Goal: Check status: Check status

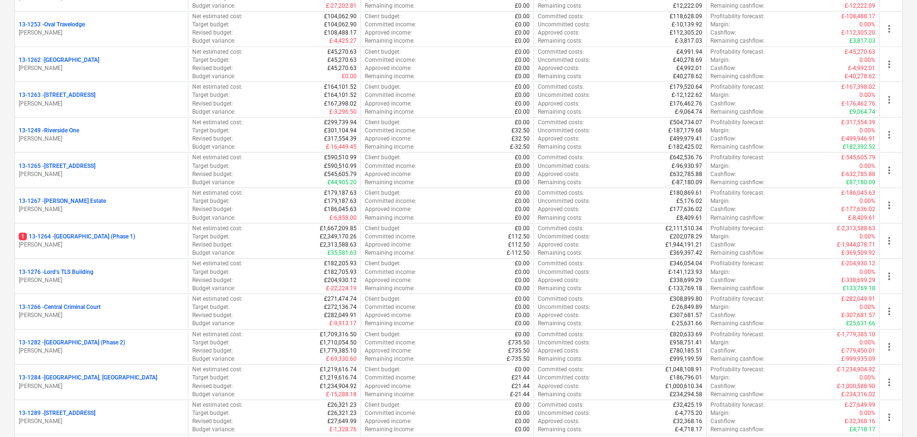
scroll to position [1198, 0]
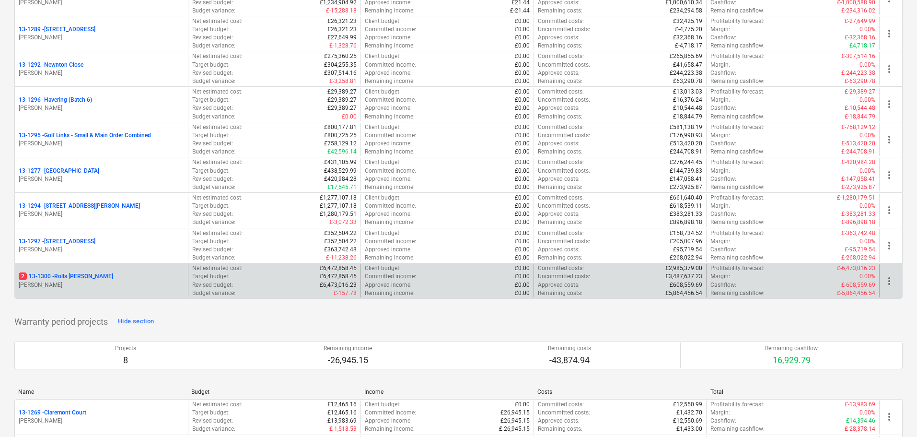
click at [97, 284] on p "[PERSON_NAME]" at bounding box center [101, 285] width 165 height 8
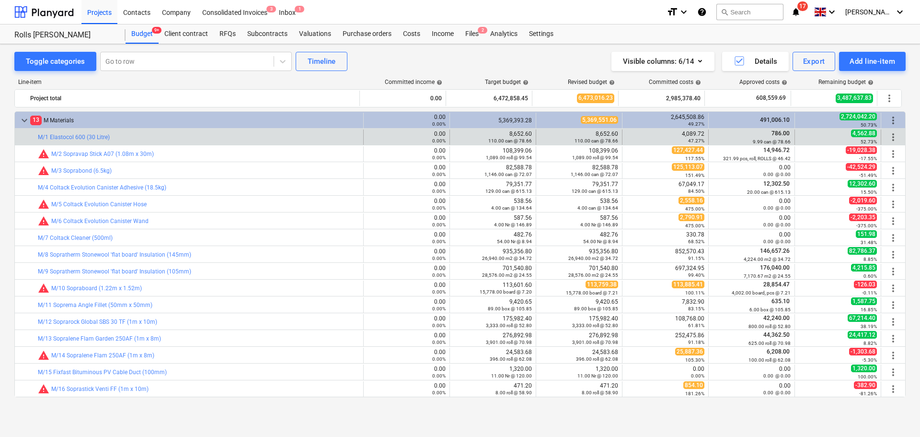
click at [201, 133] on div "bar_chart M/1 Elastocol 600 (30 Litre)" at bounding box center [199, 136] width 322 height 15
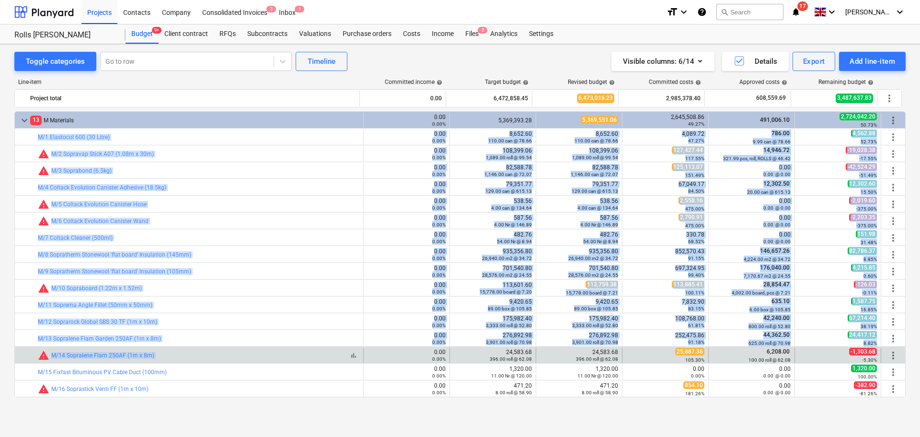
drag, startPoint x: 201, startPoint y: 133, endPoint x: 203, endPoint y: 186, distance: 52.3
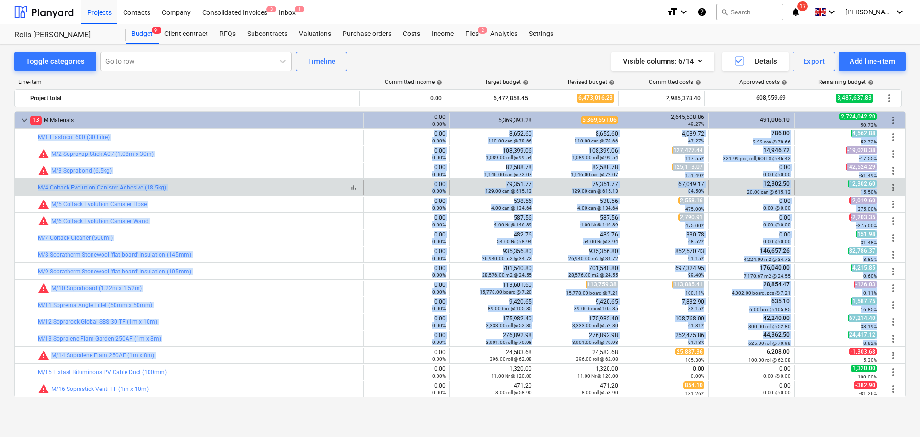
click at [203, 186] on div "bar_chart M/4 Coltack Evolution Canister Adhesive (18.5kg)" at bounding box center [199, 187] width 322 height 7
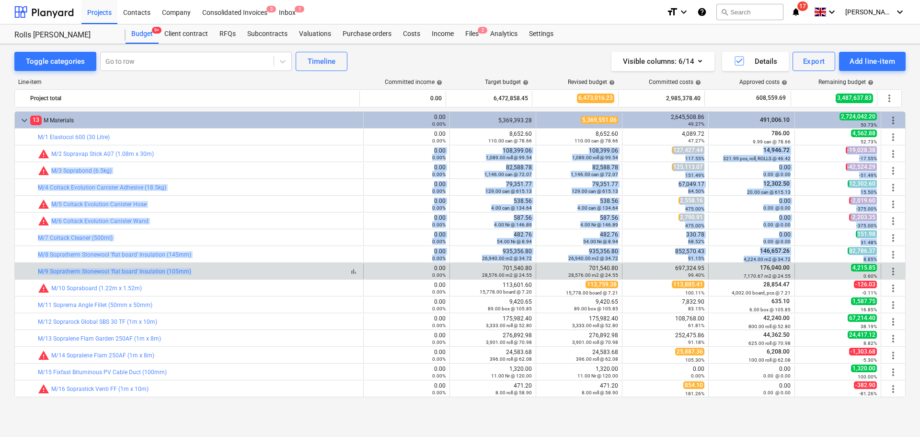
drag, startPoint x: 224, startPoint y: 151, endPoint x: 226, endPoint y: 272, distance: 120.8
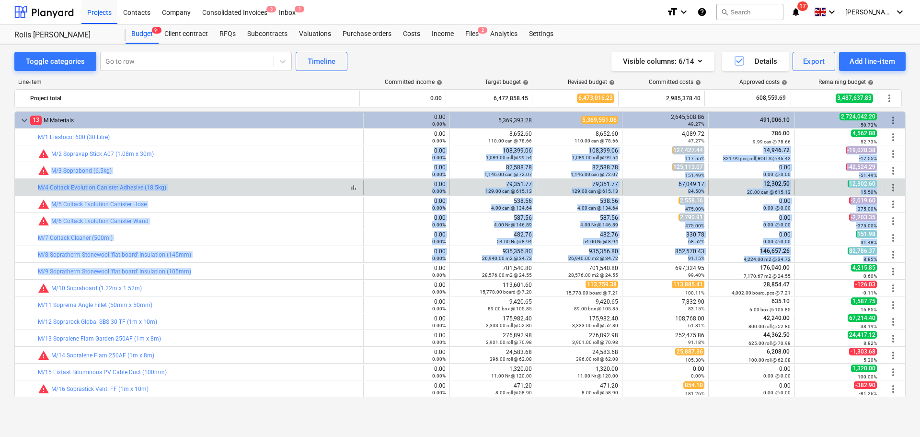
click at [232, 185] on div "bar_chart M/4 Coltack Evolution Canister Adhesive (18.5kg)" at bounding box center [199, 187] width 322 height 7
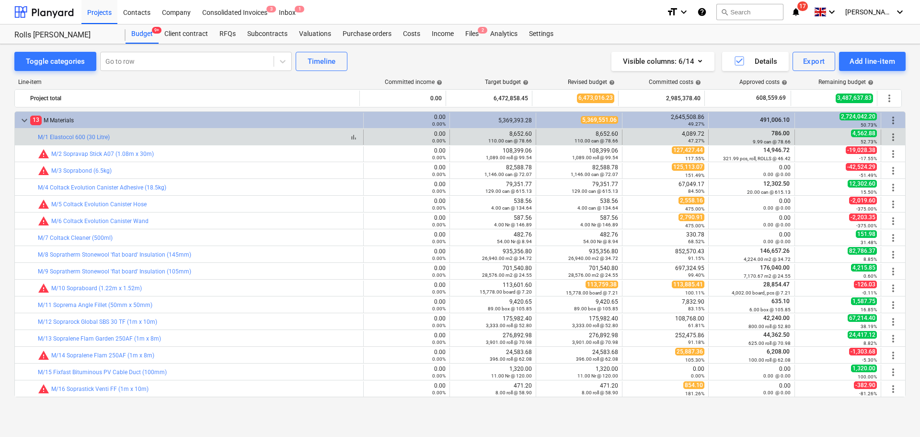
click at [230, 136] on div "bar_chart M/1 Elastocol 600 (30 Litre)" at bounding box center [199, 137] width 322 height 7
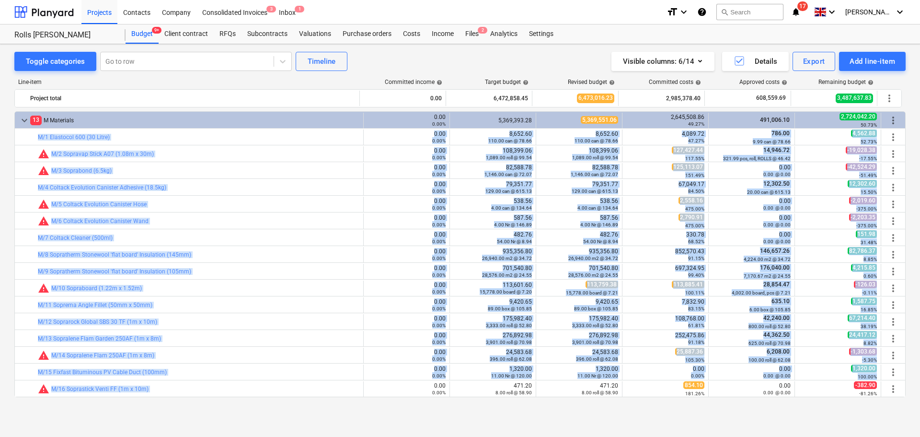
drag, startPoint x: 230, startPoint y: 136, endPoint x: 229, endPoint y: 372, distance: 235.9
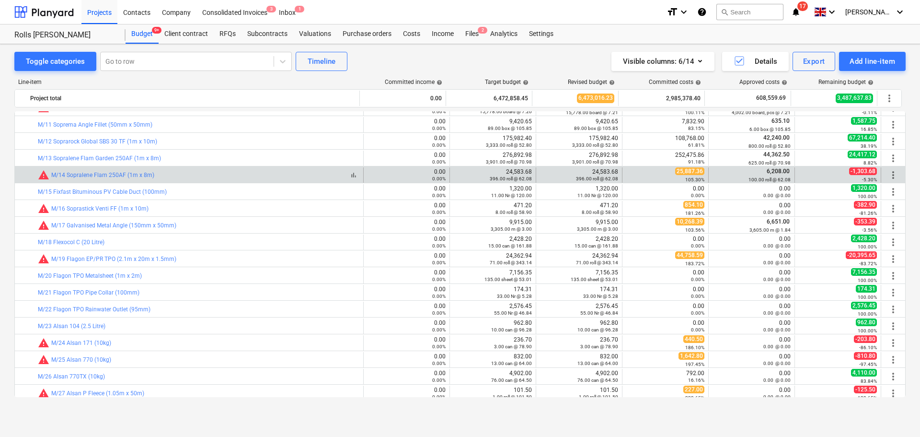
scroll to position [193, 0]
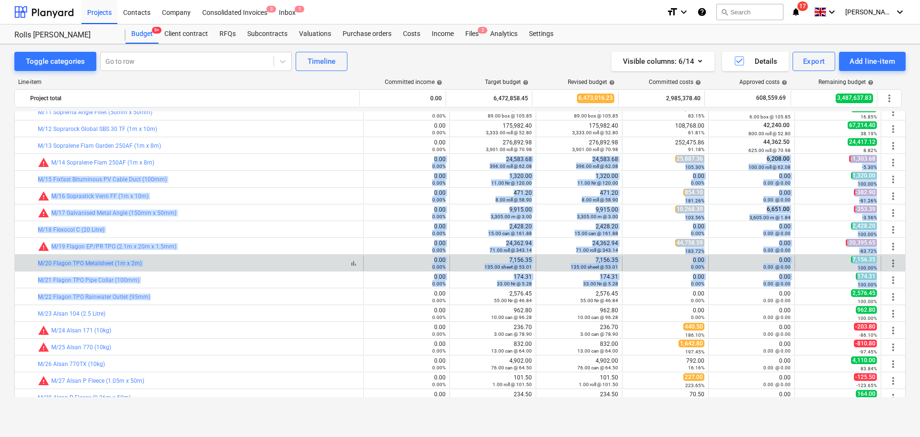
drag, startPoint x: 232, startPoint y: 157, endPoint x: 235, endPoint y: 264, distance: 106.5
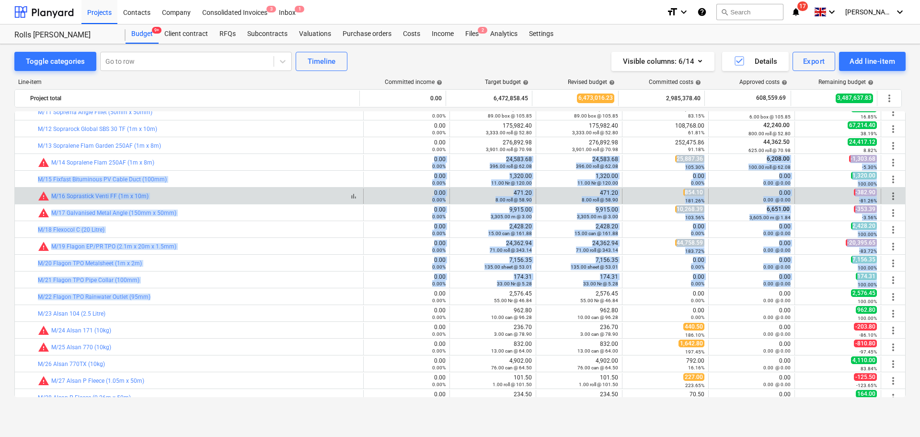
click at [231, 191] on div "bar_chart warning M/16 Soprastick Venti FF (1m x 10m)" at bounding box center [199, 196] width 322 height 12
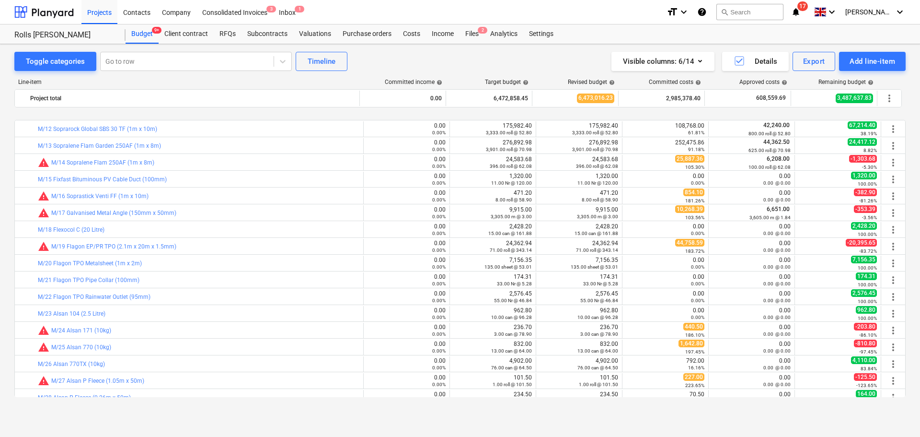
scroll to position [241, 0]
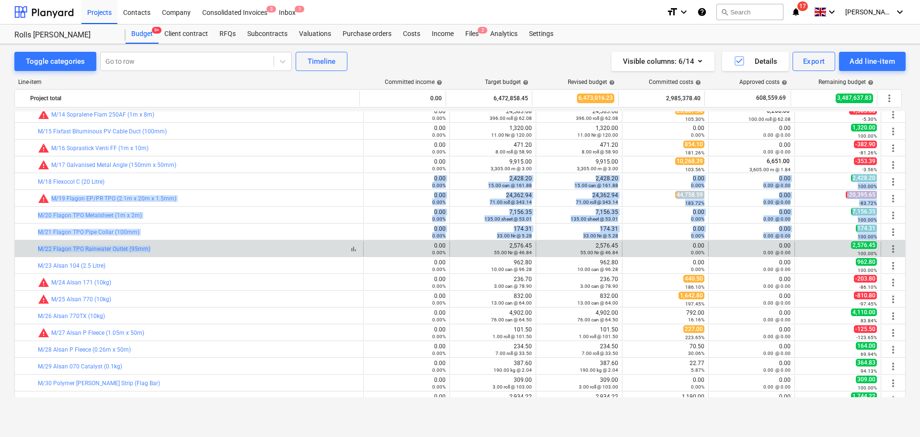
drag, startPoint x: 239, startPoint y: 175, endPoint x: 236, endPoint y: 250, distance: 74.8
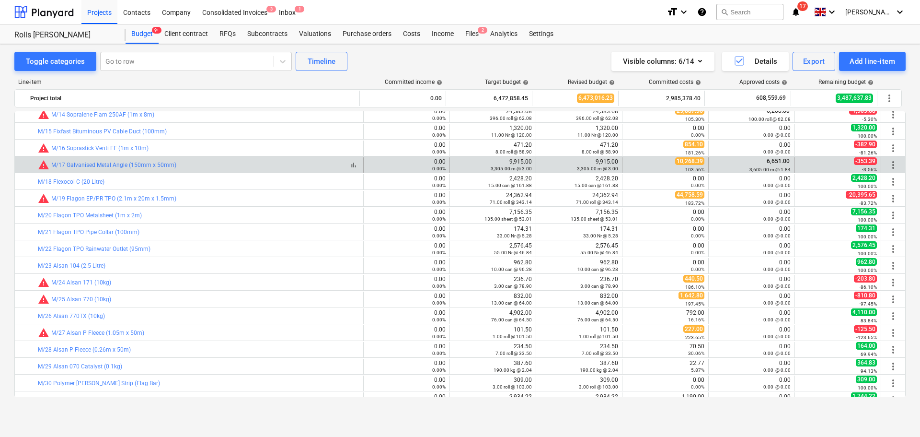
click at [241, 163] on div "bar_chart warning M/17 Galvanised Metal Angle (150mm x 50mm)" at bounding box center [199, 165] width 322 height 12
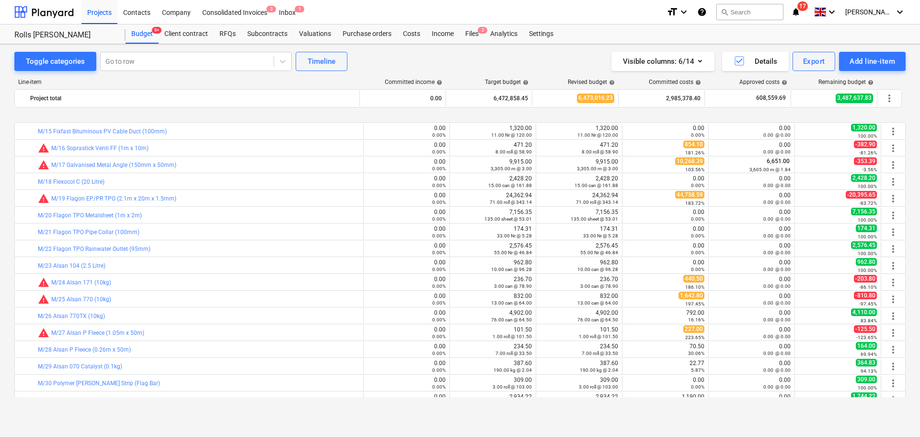
click at [230, 188] on div "bar_chart M/15 Fixfast Bituminous PV Cable Duct (100mm) 0.00 0.00% edit 1,320.0…" at bounding box center [460, 254] width 892 height 286
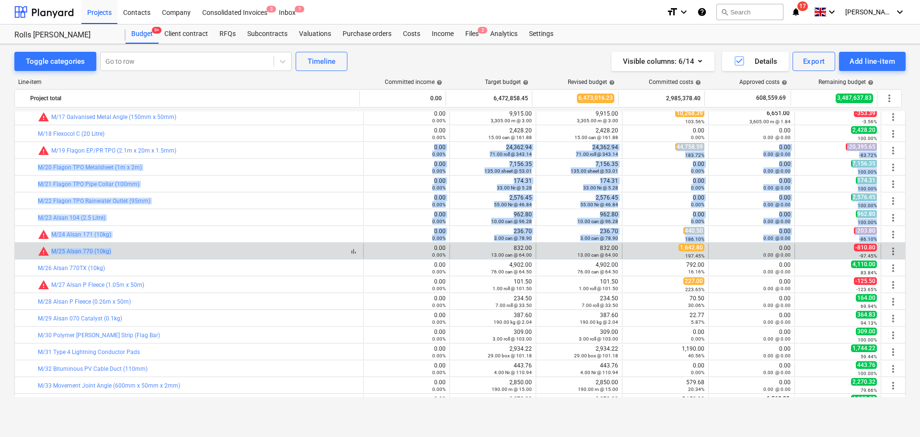
drag, startPoint x: 238, startPoint y: 148, endPoint x: 242, endPoint y: 247, distance: 99.3
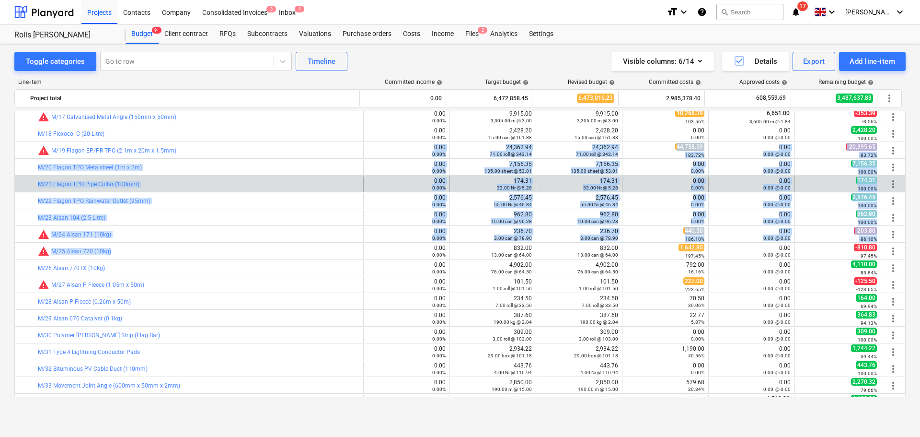
click at [244, 180] on div "bar_chart M/21 Flagon TPO Pipe Collar (100mm)" at bounding box center [199, 183] width 322 height 15
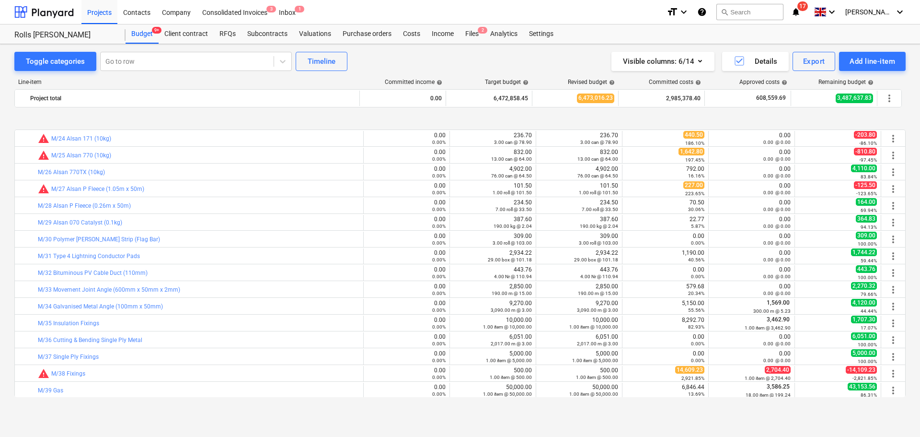
scroll to position [432, 0]
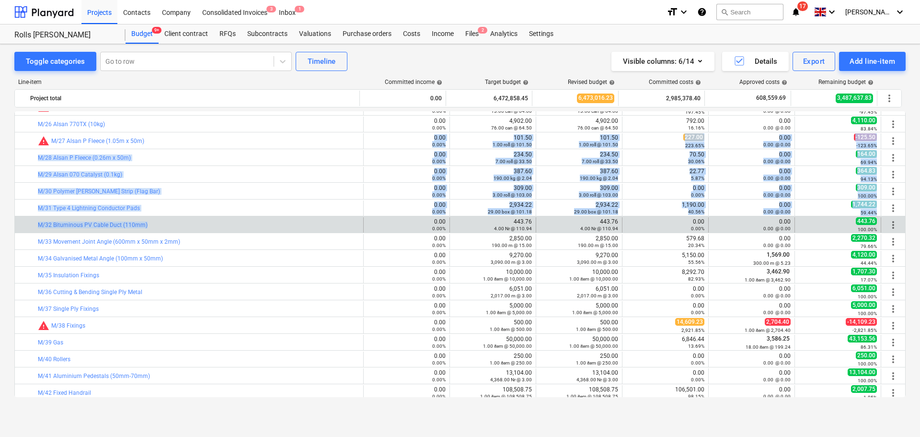
drag, startPoint x: 238, startPoint y: 145, endPoint x: 236, endPoint y: 218, distance: 73.4
click at [236, 218] on div "bar_chart warning M/5 Coltack Evolution Canister Hose 0.00 0.00% edit 538.56 4.…" at bounding box center [460, 375] width 892 height 1393
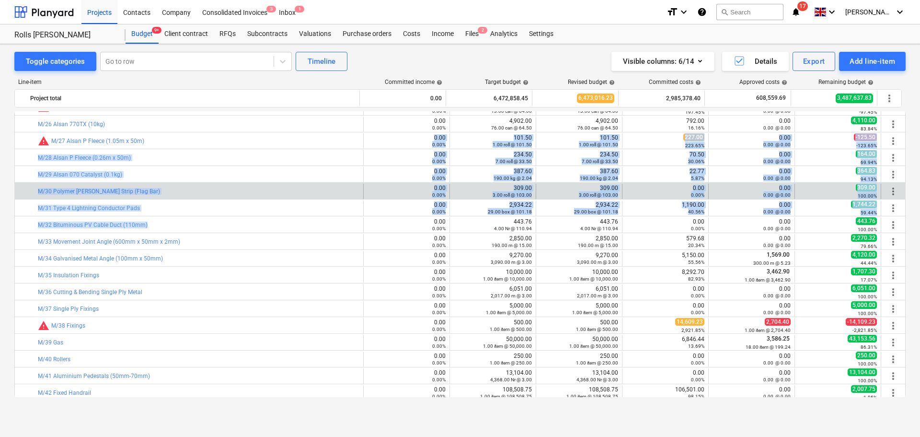
click at [234, 183] on div "bar_chart M/30 Polymer Batten Strip (Flag Bar) 0.00 0.00% edit 309.00 3.00 roll…" at bounding box center [460, 191] width 891 height 16
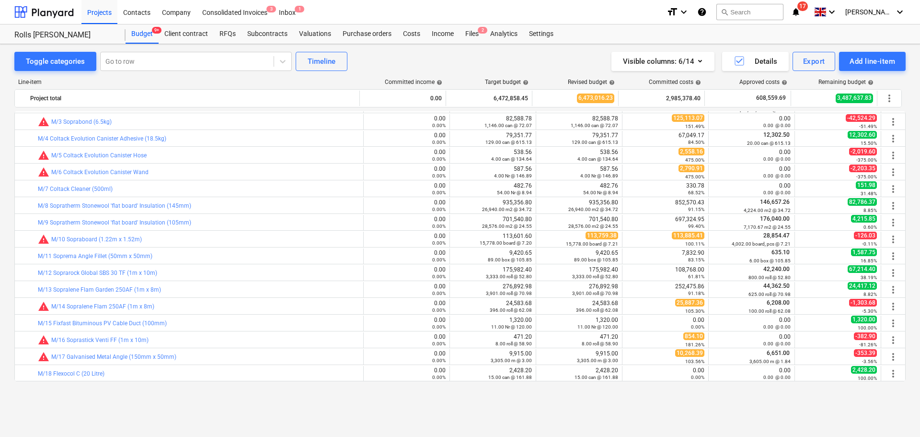
scroll to position [1, 0]
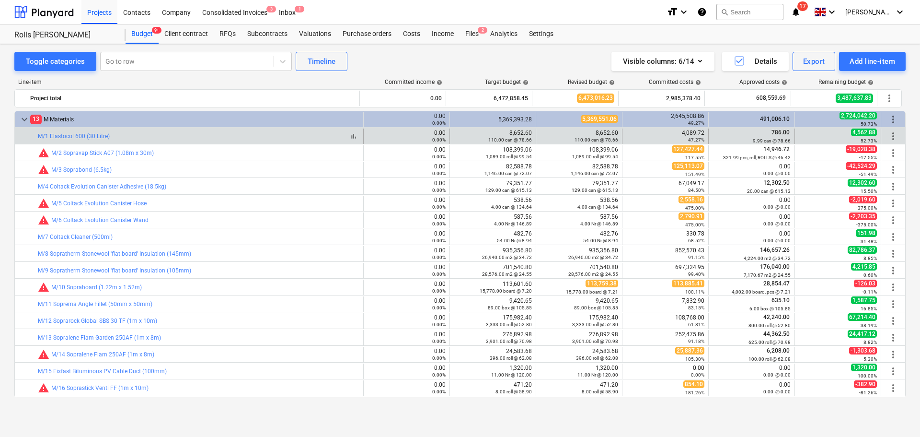
click at [252, 138] on div "bar_chart M/1 Elastocol 600 (30 Litre)" at bounding box center [199, 136] width 322 height 7
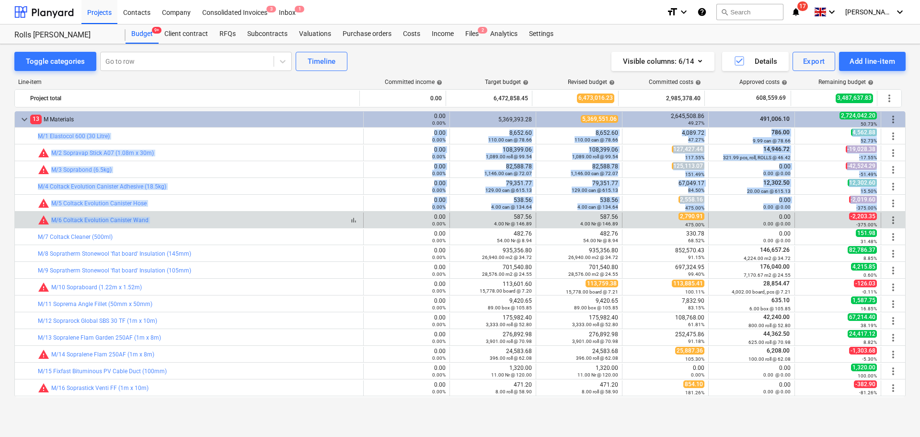
drag, startPoint x: 252, startPoint y: 138, endPoint x: 244, endPoint y: 220, distance: 81.9
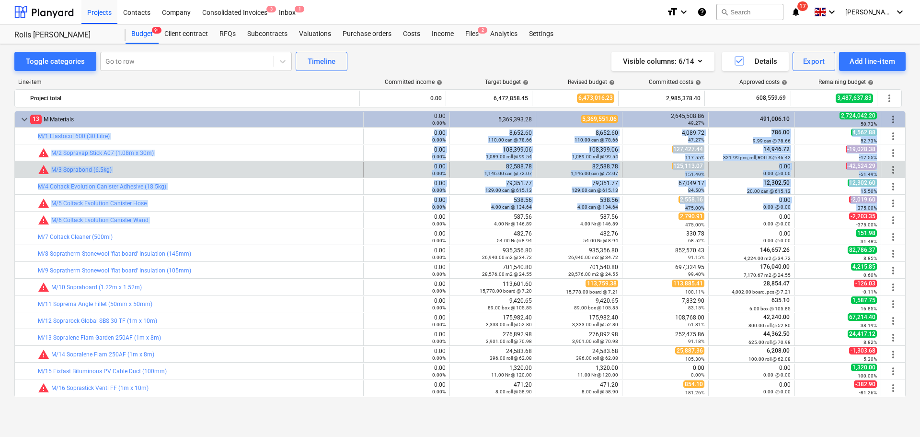
click at [248, 163] on div "bar_chart warning M/3 Soprabond (6.5kg)" at bounding box center [199, 169] width 322 height 15
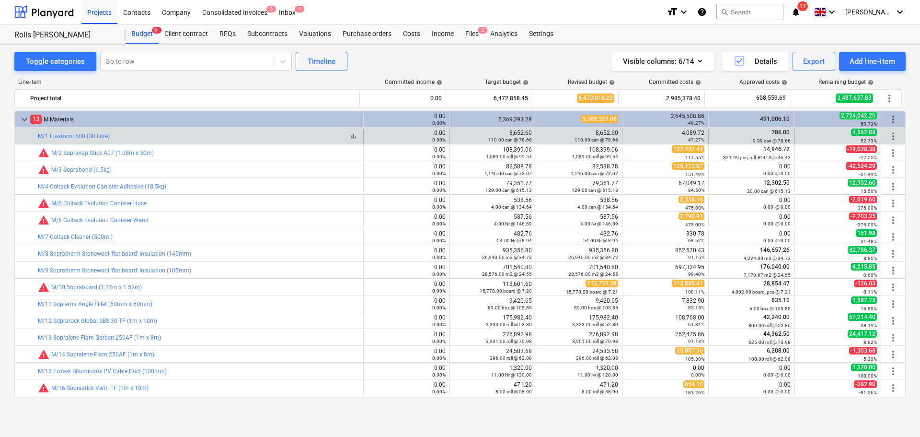
click at [260, 134] on div "bar_chart M/1 Elastocol 600 (30 Litre)" at bounding box center [199, 136] width 322 height 7
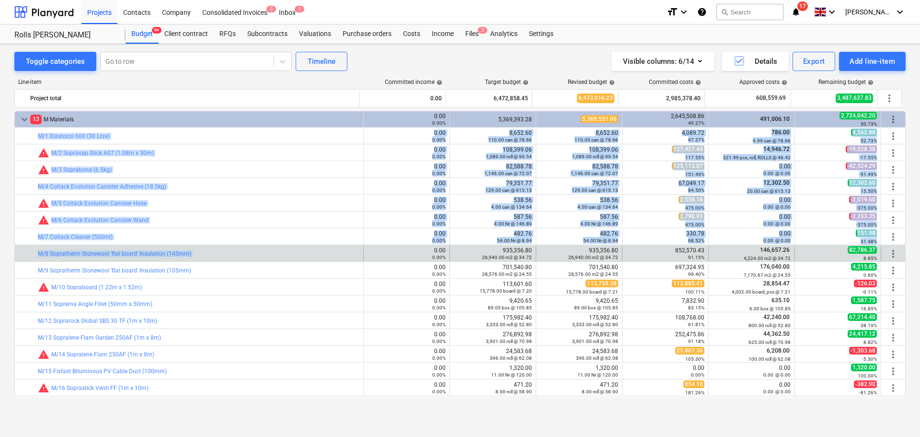
drag, startPoint x: 260, startPoint y: 134, endPoint x: 262, endPoint y: 247, distance: 113.2
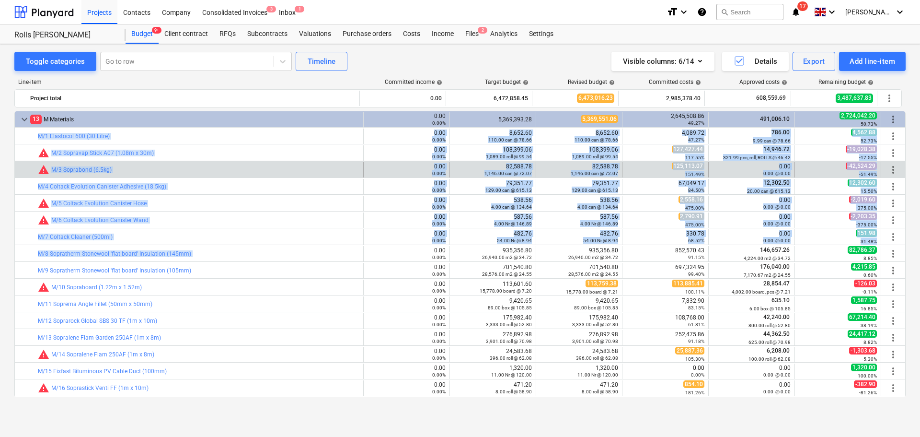
click at [262, 177] on div "bar_chart warning M/3 Soprabond (6.5kg)" at bounding box center [199, 169] width 322 height 15
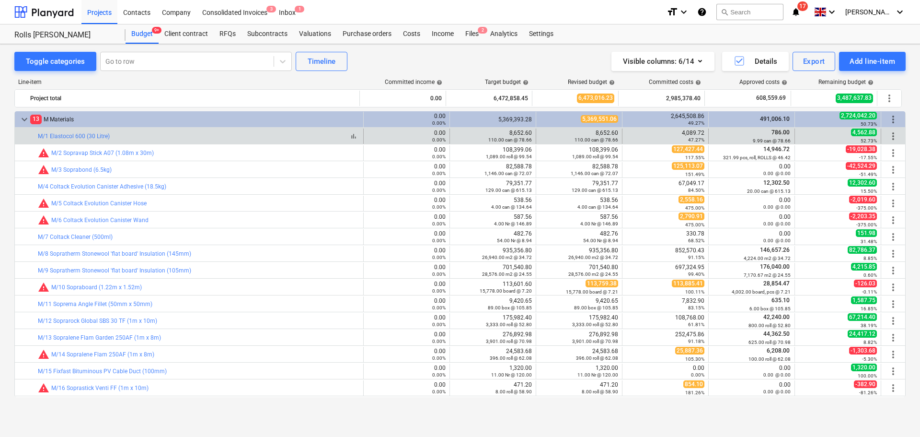
click at [274, 136] on div "bar_chart M/1 Elastocol 600 (30 Litre)" at bounding box center [199, 136] width 322 height 7
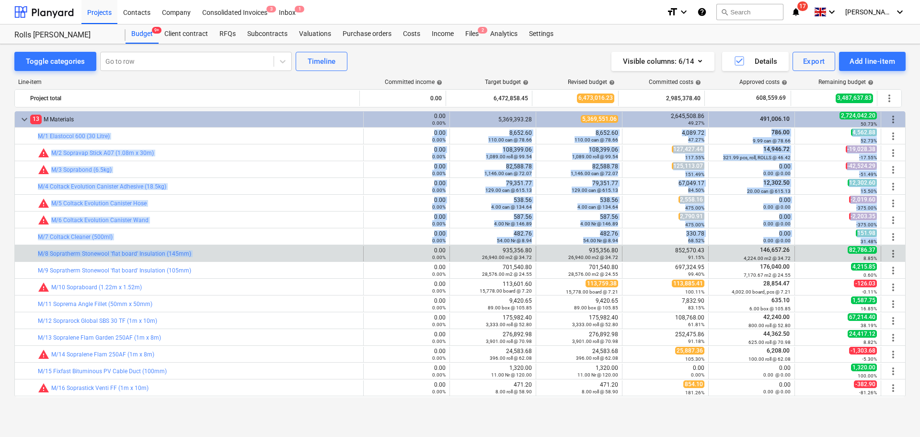
drag, startPoint x: 274, startPoint y: 136, endPoint x: 263, endPoint y: 258, distance: 122.3
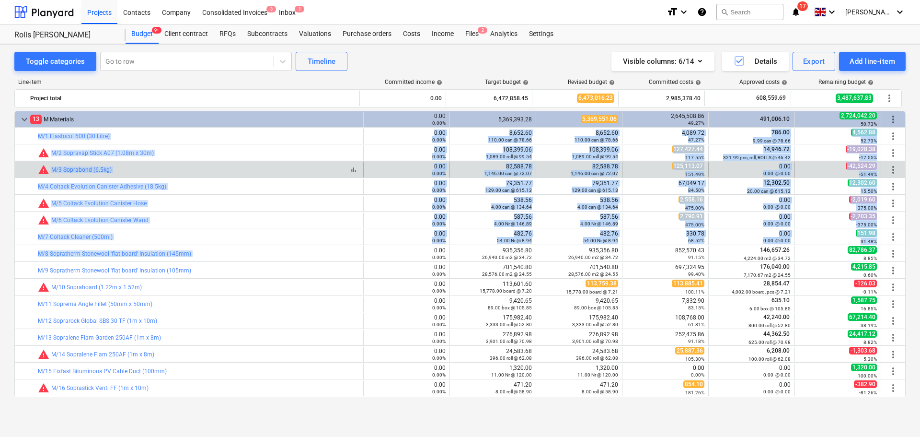
click at [266, 166] on div "bar_chart warning M/3 Soprabond (6.5kg)" at bounding box center [199, 170] width 322 height 12
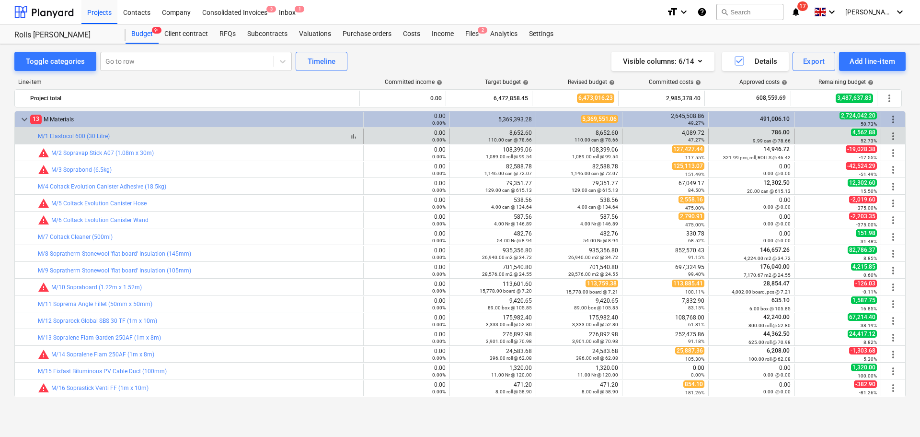
click at [265, 139] on div "bar_chart M/1 Elastocol 600 (30 Litre)" at bounding box center [199, 136] width 322 height 7
click at [266, 139] on div "bar_chart M/1 Elastocol 600 (30 Litre)" at bounding box center [199, 136] width 322 height 7
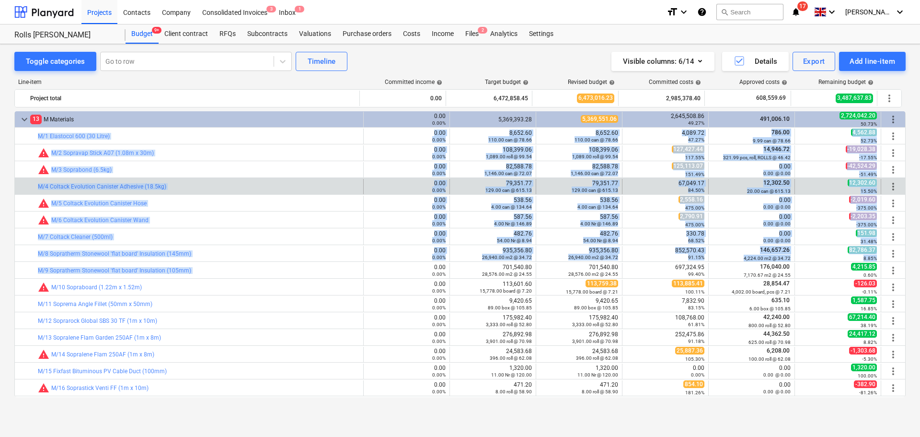
drag, startPoint x: 266, startPoint y: 139, endPoint x: 252, endPoint y: 190, distance: 53.5
click at [252, 189] on div "bar_chart M/4 Coltack Evolution Canister Adhesive (18.5kg)" at bounding box center [199, 186] width 322 height 7
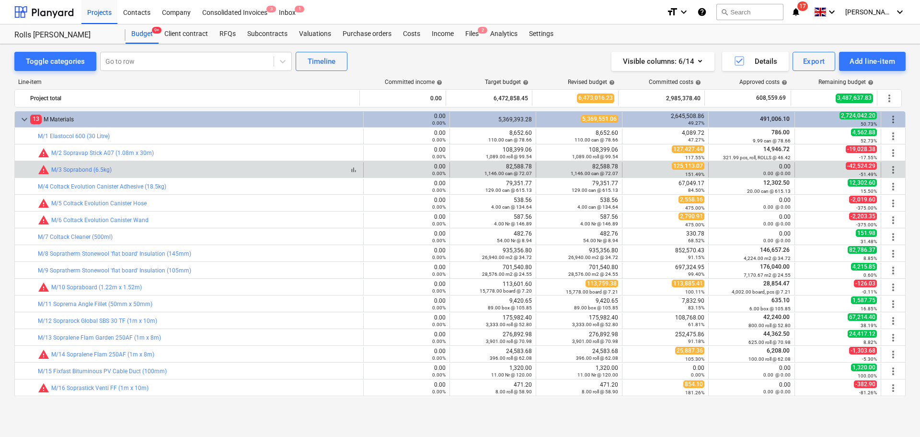
click at [209, 167] on div "bar_chart warning M/3 Soprabond (6.5kg)" at bounding box center [199, 170] width 322 height 12
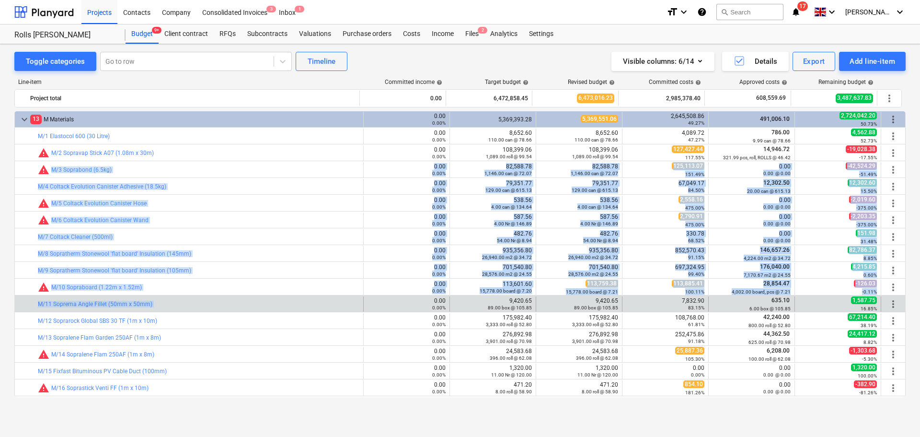
drag, startPoint x: 209, startPoint y: 167, endPoint x: 222, endPoint y: 298, distance: 131.6
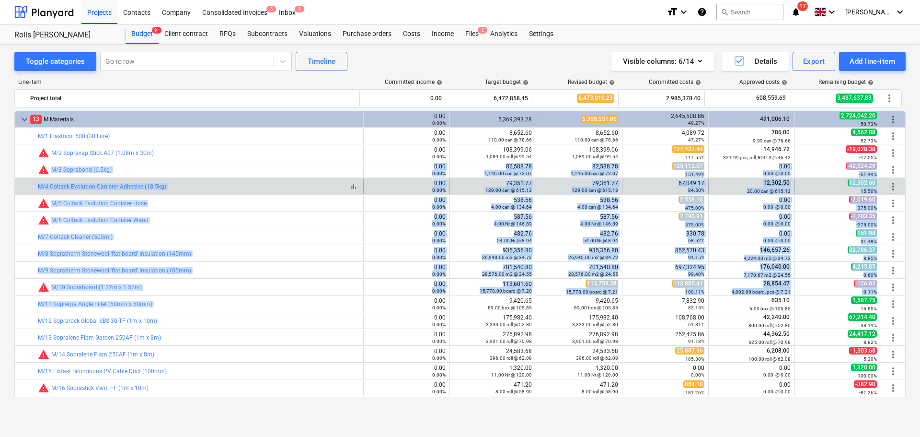
click at [216, 189] on div "bar_chart M/4 Coltack Evolution Canister Adhesive (18.5kg)" at bounding box center [199, 186] width 322 height 7
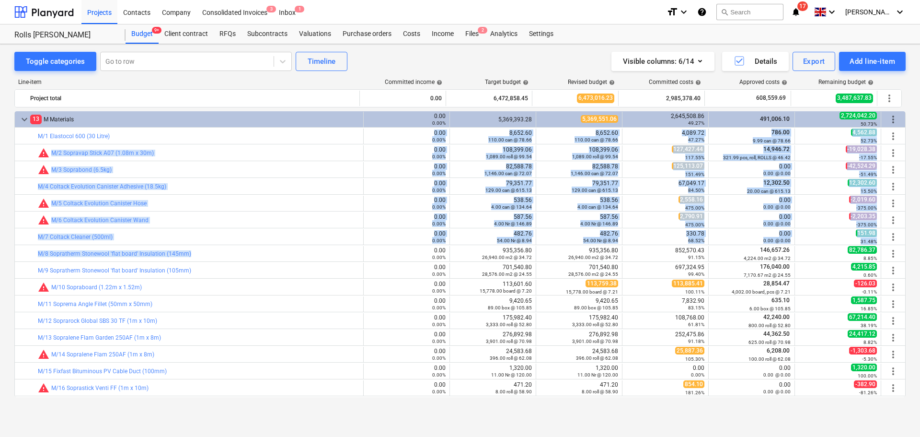
drag, startPoint x: 175, startPoint y: 133, endPoint x: 208, endPoint y: 228, distance: 99.8
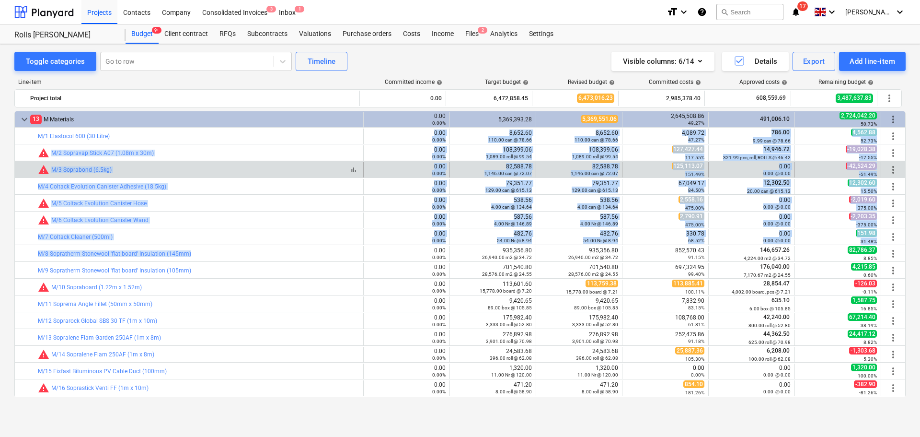
click at [201, 169] on div "bar_chart warning M/3 Soprabond (6.5kg)" at bounding box center [199, 170] width 322 height 12
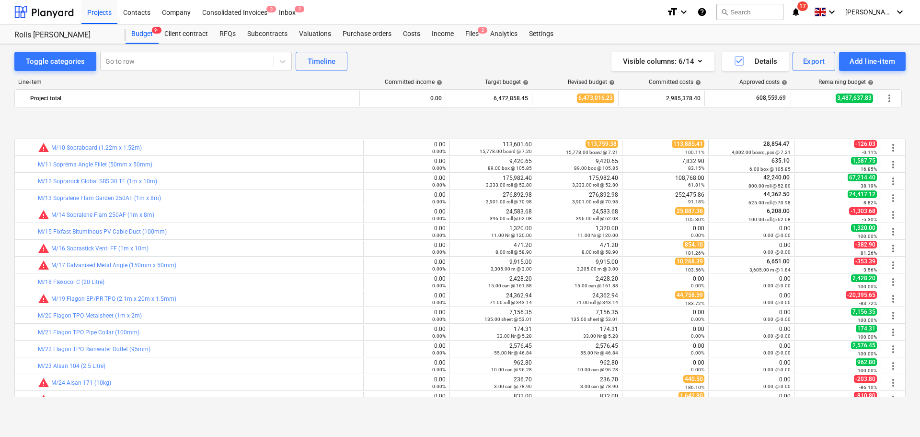
scroll to position [193, 0]
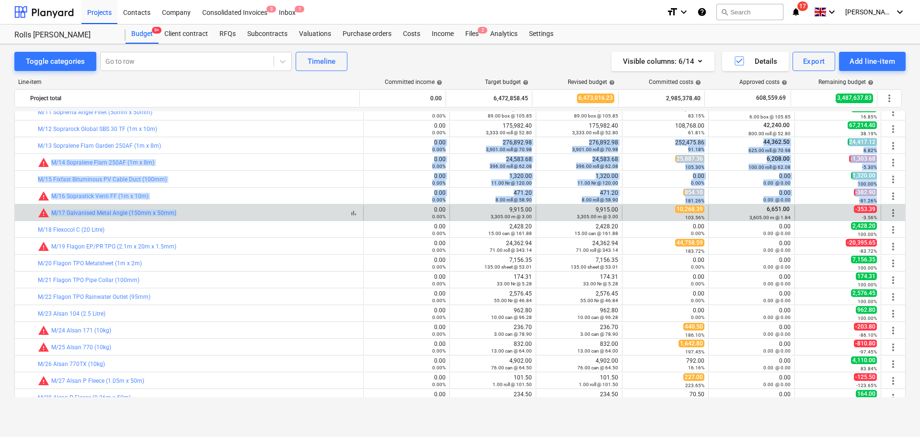
drag, startPoint x: 209, startPoint y: 147, endPoint x: 212, endPoint y: 215, distance: 68.2
click at [212, 215] on div "keyboard_arrow_down 13 M Materials 0.00 0.00% 5,369,393.28 5,369,551.06 2,645,5…" at bounding box center [460, 254] width 892 height 286
click at [212, 215] on div "bar_chart warning M/17 Galvanised Metal Angle (150mm x 50mm)" at bounding box center [199, 213] width 322 height 12
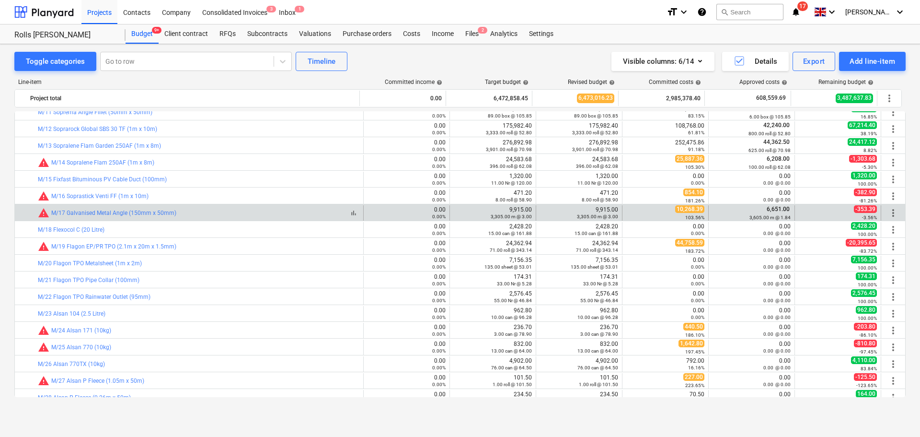
click at [212, 215] on div "bar_chart warning M/17 Galvanised Metal Angle (150mm x 50mm)" at bounding box center [199, 213] width 322 height 12
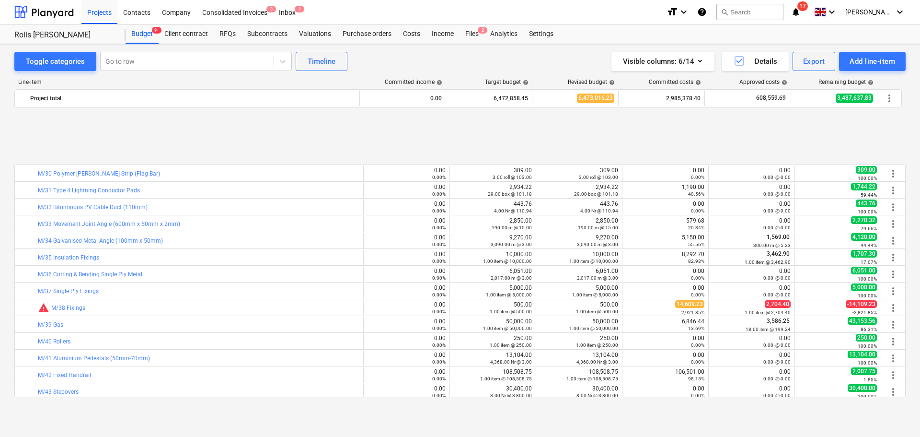
scroll to position [528, 0]
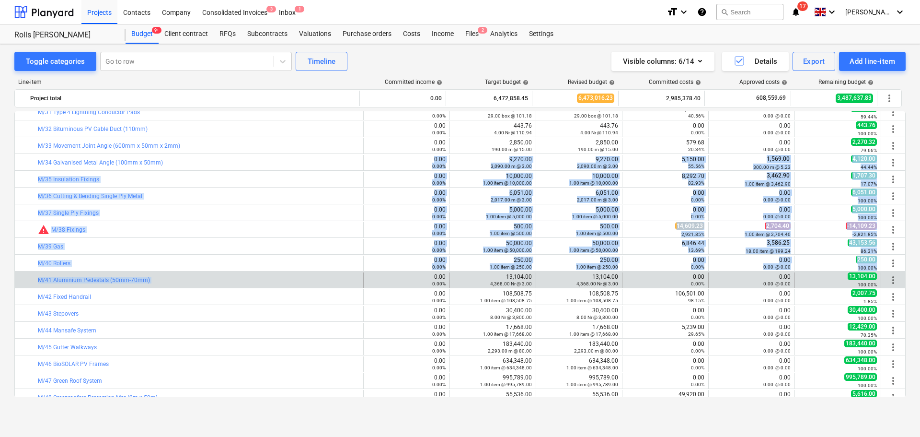
drag, startPoint x: 206, startPoint y: 154, endPoint x: 219, endPoint y: 272, distance: 118.6
click at [219, 272] on div "bar_chart M/11 Soprema Angle Fillet (50mm x 50mm) 0.00 0.00% edit 9,420.65 89.0…" at bounding box center [460, 254] width 892 height 286
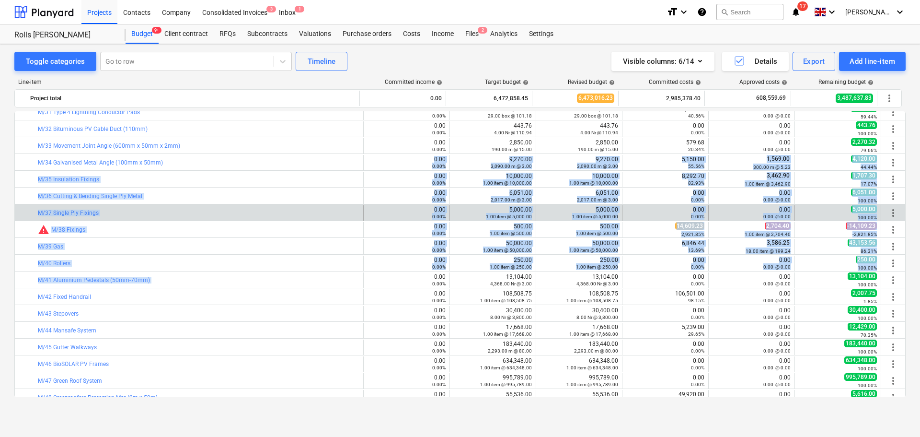
click at [223, 206] on div "bar_chart M/37 Single Ply Fixings" at bounding box center [199, 212] width 322 height 15
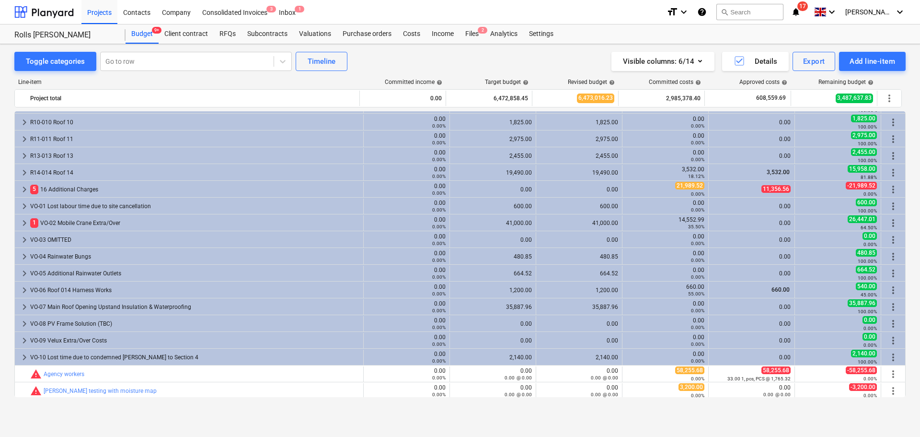
scroll to position [1107, 0]
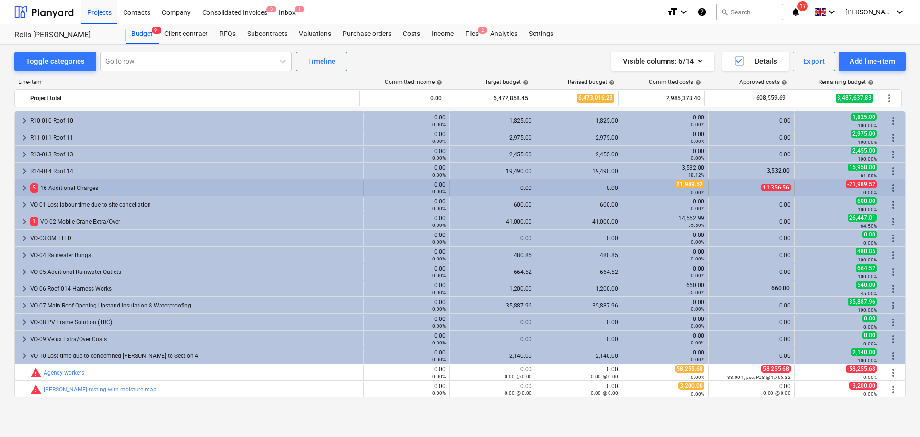
click at [98, 189] on div "5 16 Additional Charges" at bounding box center [194, 187] width 329 height 15
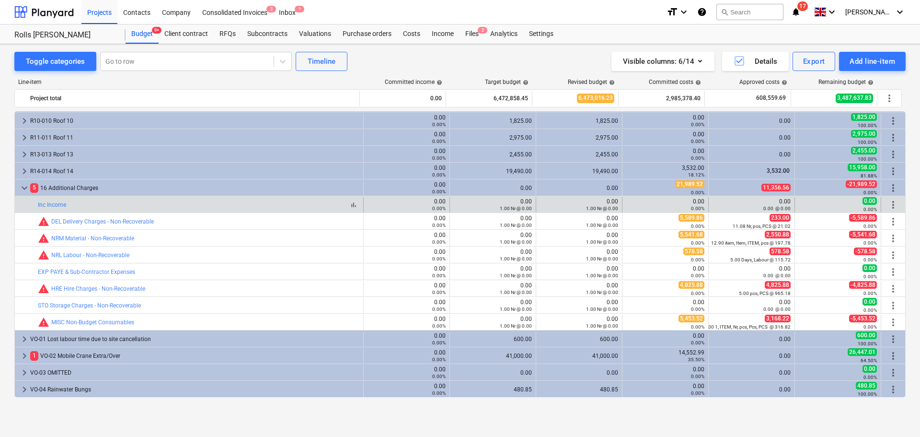
click at [214, 203] on div "bar_chart Inc Income" at bounding box center [199, 204] width 322 height 7
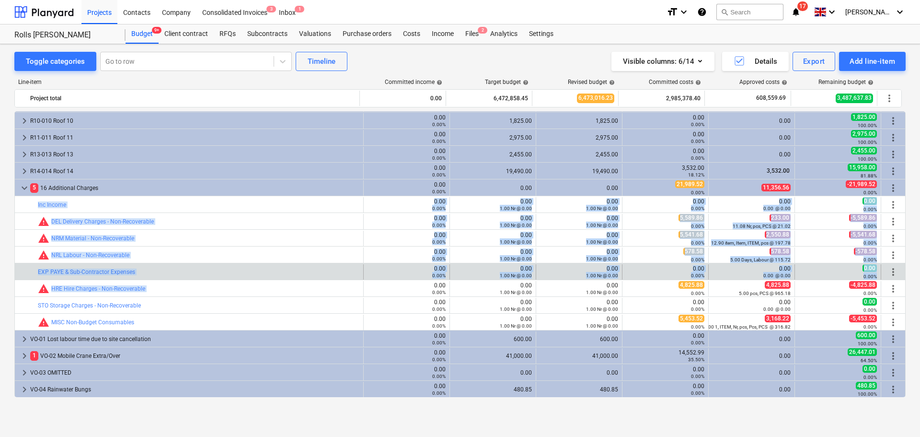
drag, startPoint x: 214, startPoint y: 203, endPoint x: 214, endPoint y: 263, distance: 59.9
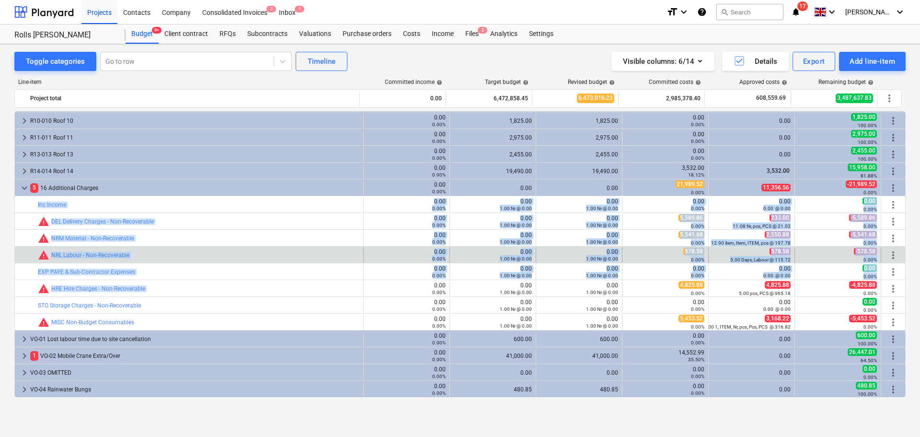
click at [214, 248] on div "bar_chart warning NRL Labour - Non-Recoverable" at bounding box center [199, 254] width 322 height 15
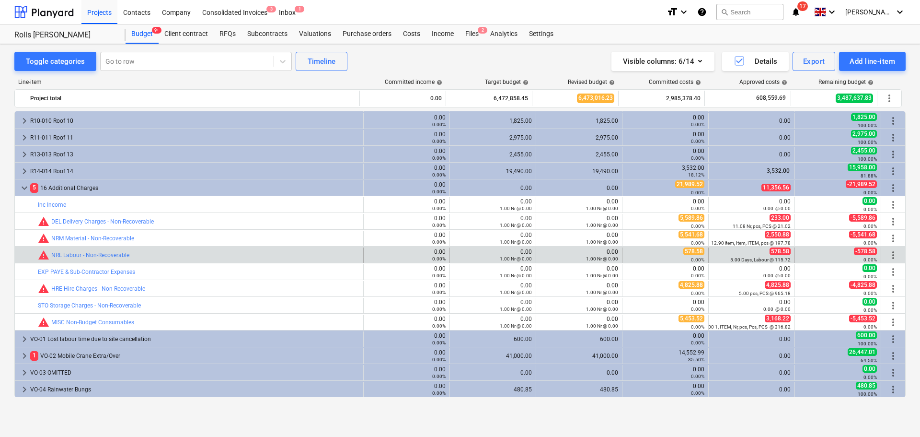
click at [215, 247] on div "bar_chart warning NRL Labour - Non-Recoverable 0.00 0.00% edit 0.00 1.00 Nr @ 0…" at bounding box center [460, 254] width 891 height 16
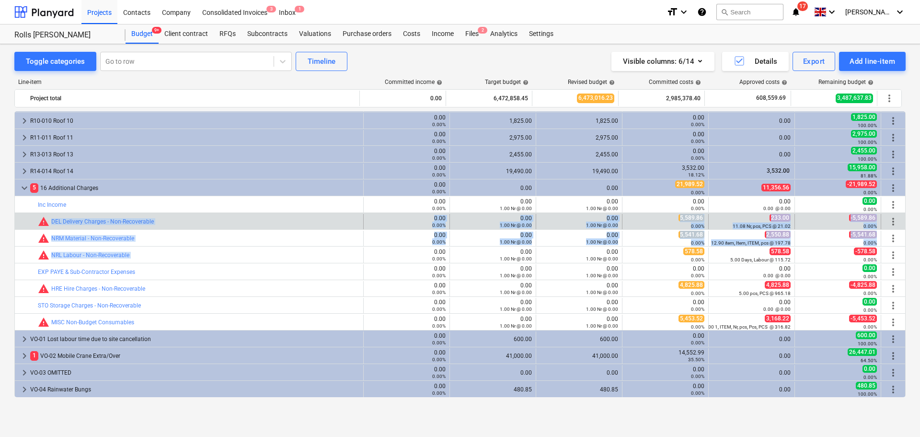
drag, startPoint x: 215, startPoint y: 247, endPoint x: 219, endPoint y: 227, distance: 20.0
click at [219, 227] on div "bar_chart warning DEL Delivery Charges - Non-Recoverable" at bounding box center [199, 221] width 322 height 15
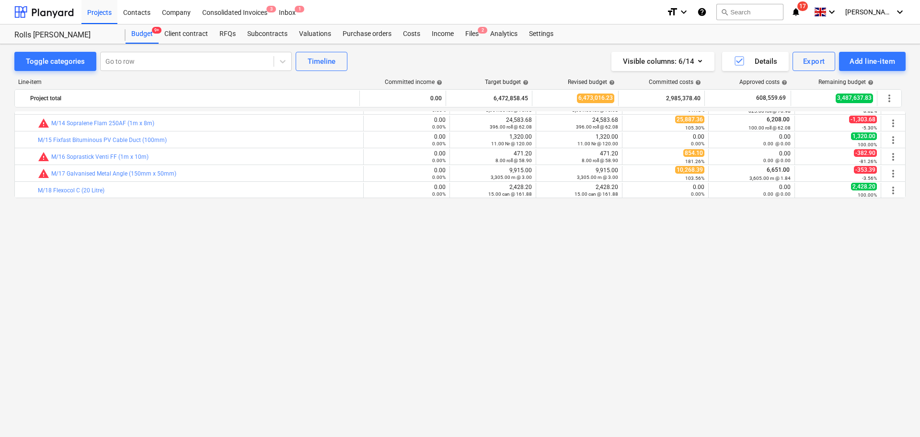
scroll to position [0, 0]
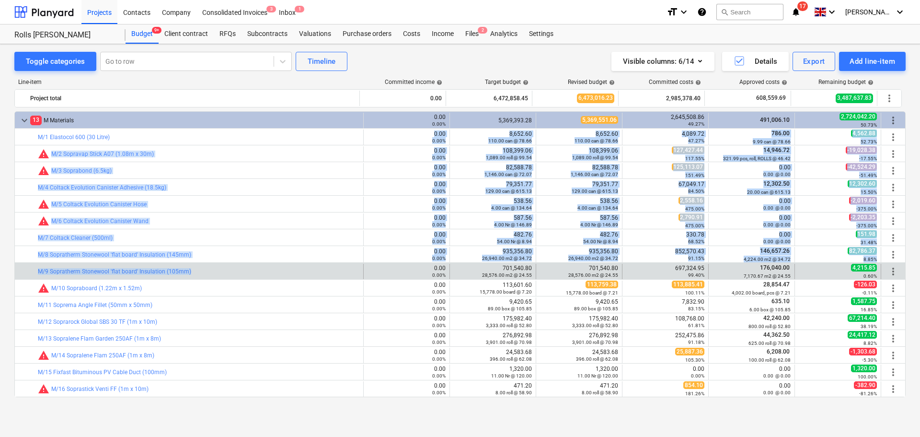
drag, startPoint x: 212, startPoint y: 140, endPoint x: 210, endPoint y: 267, distance: 127.5
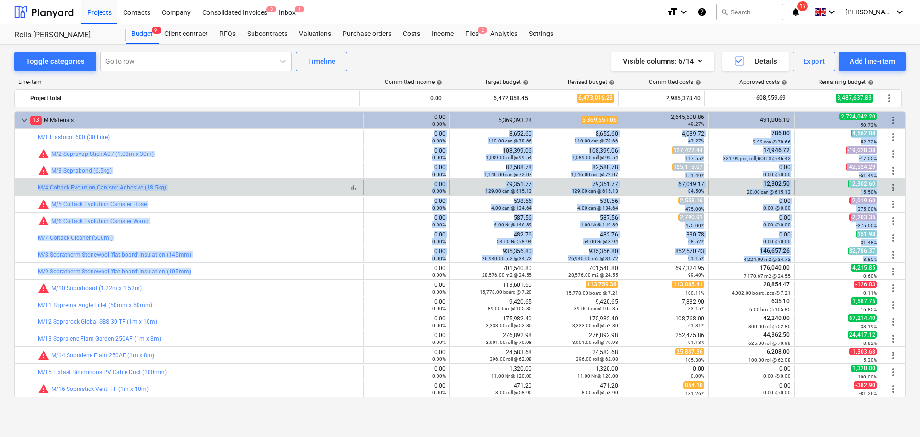
click at [224, 189] on div "bar_chart M/4 Coltack Evolution Canister Adhesive (18.5kg)" at bounding box center [199, 187] width 322 height 7
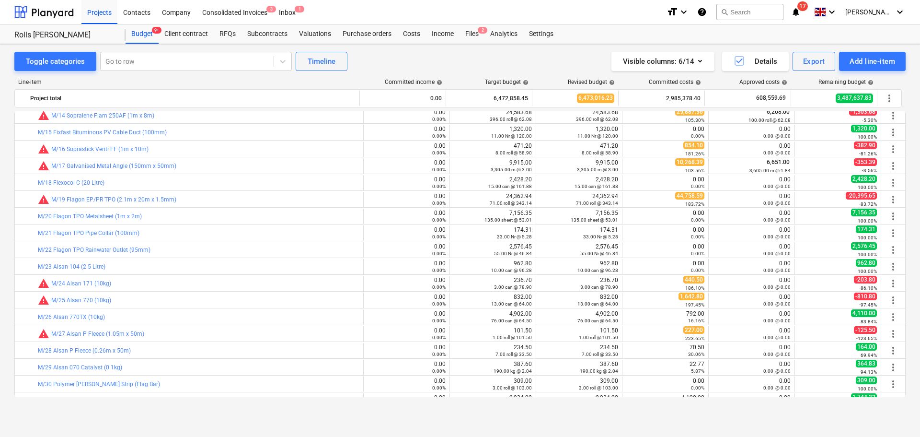
scroll to position [384, 0]
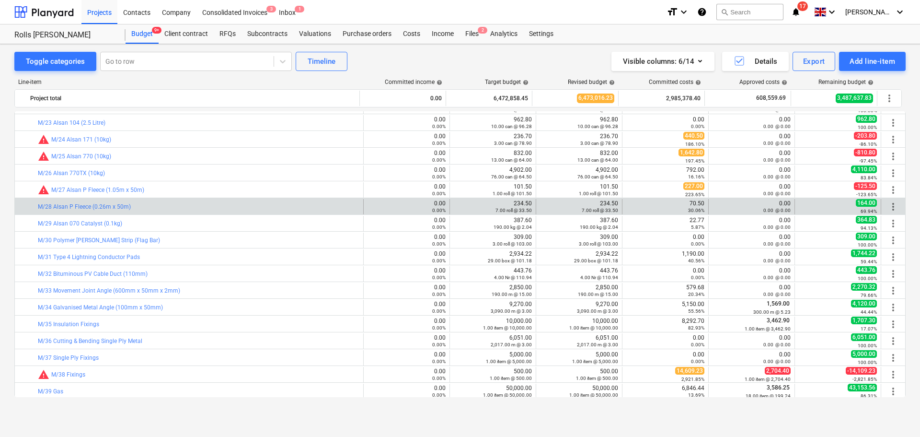
click at [195, 199] on div "bar_chart M/28 Alsan P Fleece (0.26m x 50m)" at bounding box center [199, 206] width 322 height 15
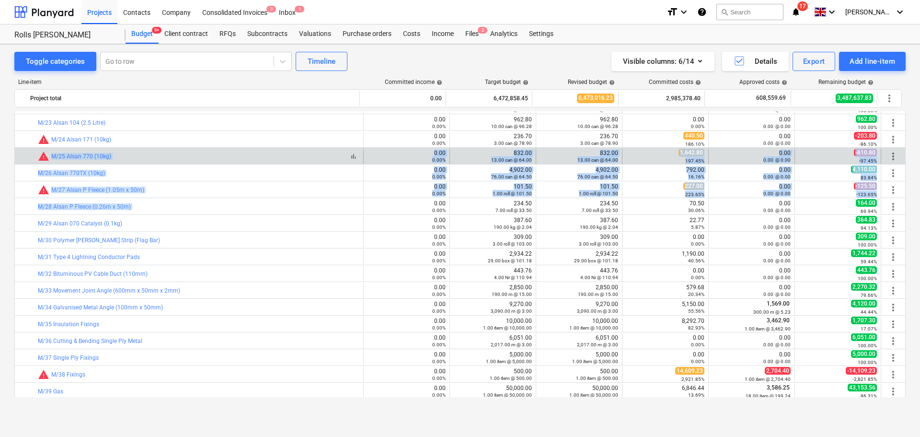
drag, startPoint x: 195, startPoint y: 199, endPoint x: 197, endPoint y: 159, distance: 40.3
click at [197, 159] on div "bar_chart warning M/25 Alsan 770 (10kg)" at bounding box center [199, 157] width 322 height 12
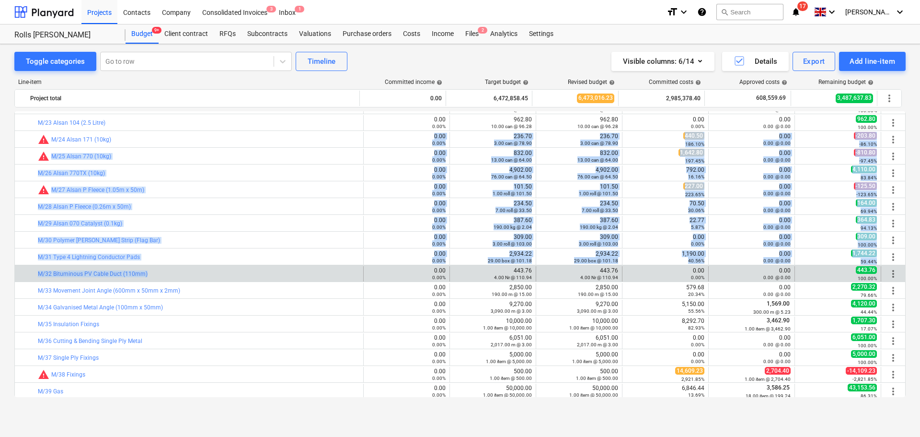
drag, startPoint x: 198, startPoint y: 147, endPoint x: 191, endPoint y: 270, distance: 123.4
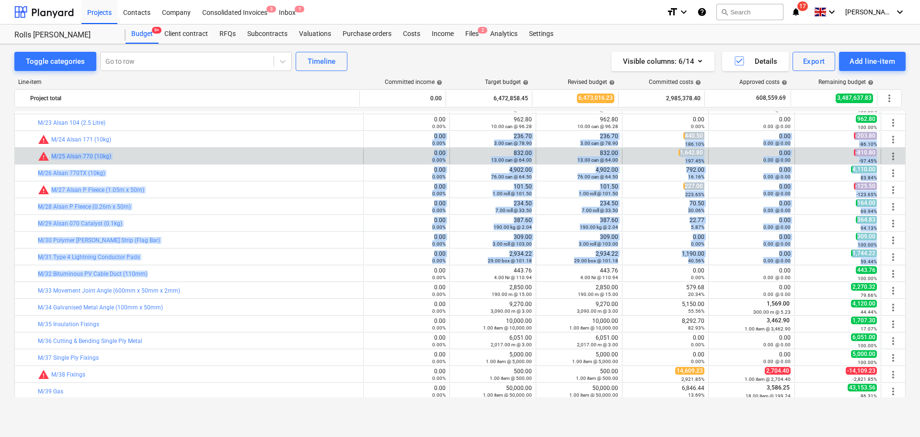
click at [195, 162] on div "bar_chart warning M/25 Alsan 770 (10kg)" at bounding box center [199, 156] width 322 height 15
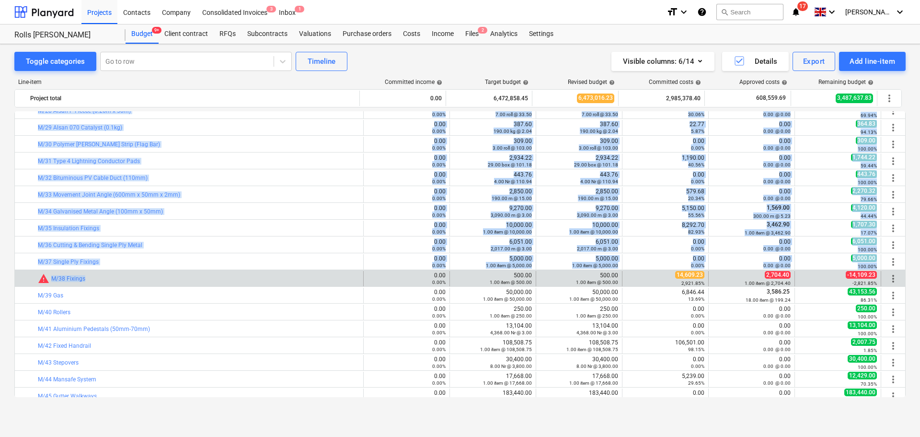
drag, startPoint x: 216, startPoint y: 145, endPoint x: 211, endPoint y: 272, distance: 127.1
click at [211, 272] on div "bar_chart warning M/27 Alsan P Fleece (1.05m x 50m) 0.00 0.00% edit 101.50 1.00…" at bounding box center [460, 254] width 892 height 286
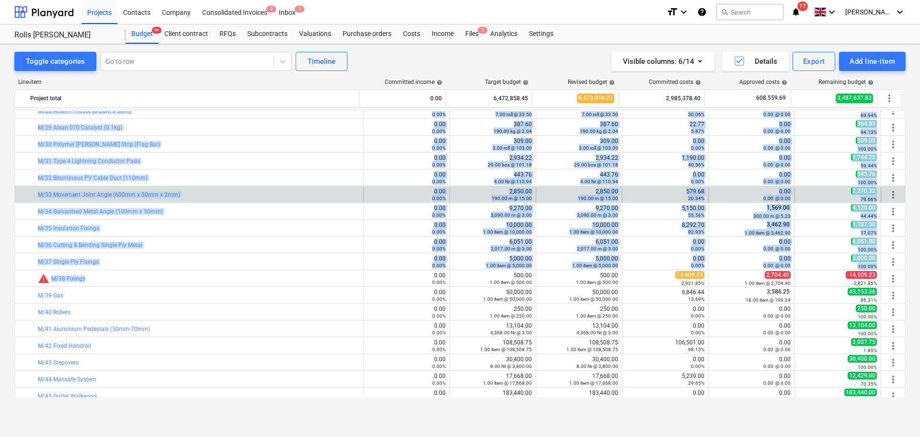
click at [228, 189] on div "bar_chart M/33 Movement Joint Angle (600mm x 50mm x 2mm)" at bounding box center [199, 194] width 322 height 15
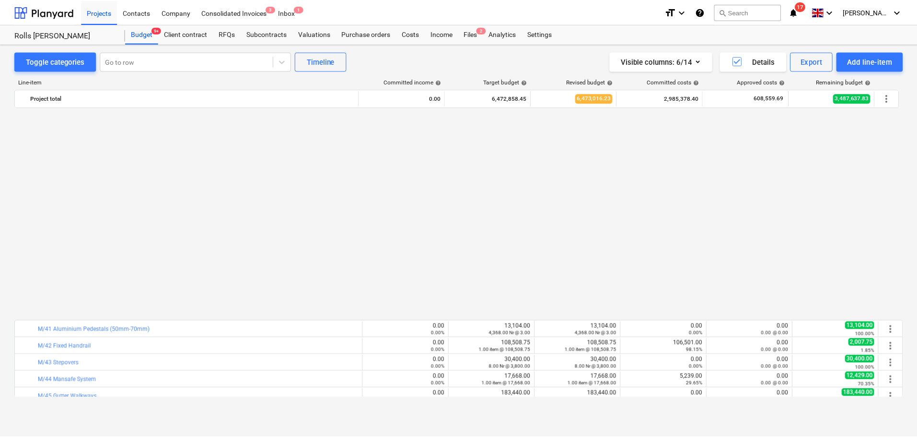
scroll to position [719, 0]
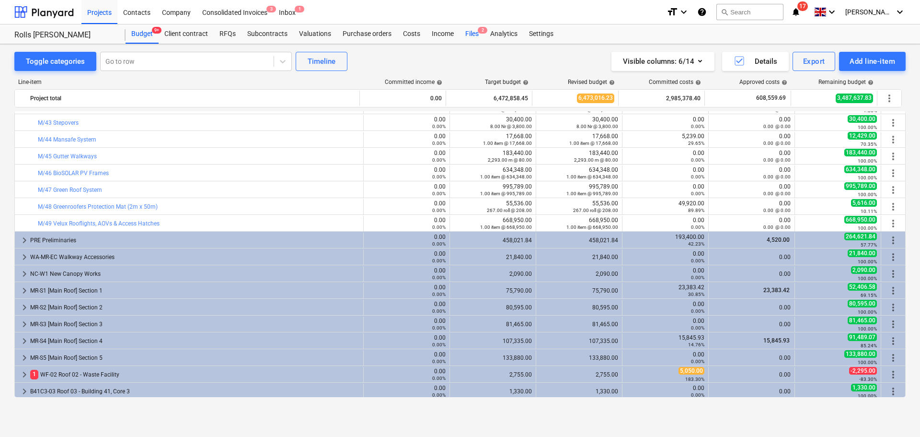
click at [464, 32] on div "Files 2" at bounding box center [472, 33] width 25 height 19
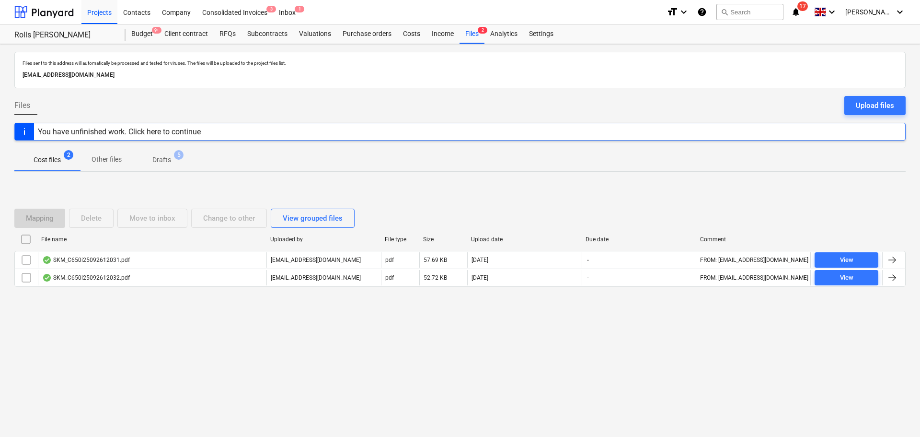
click at [160, 155] on p "Drafts" at bounding box center [161, 160] width 19 height 10
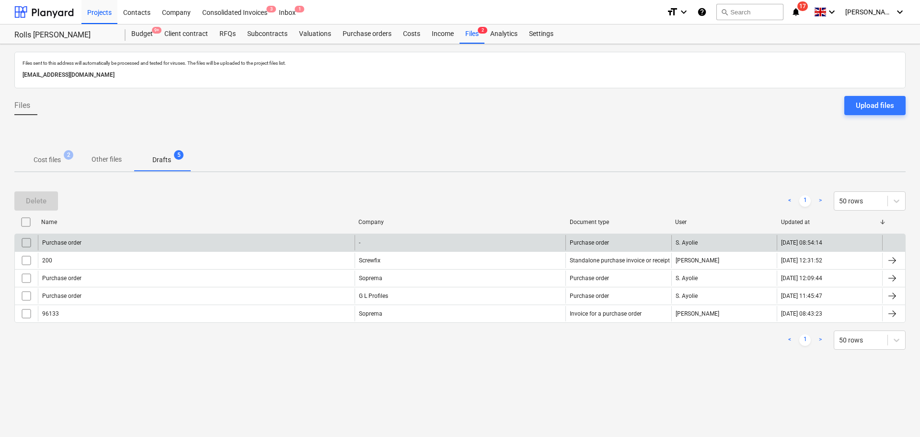
click at [121, 239] on div "Purchase order" at bounding box center [196, 242] width 317 height 15
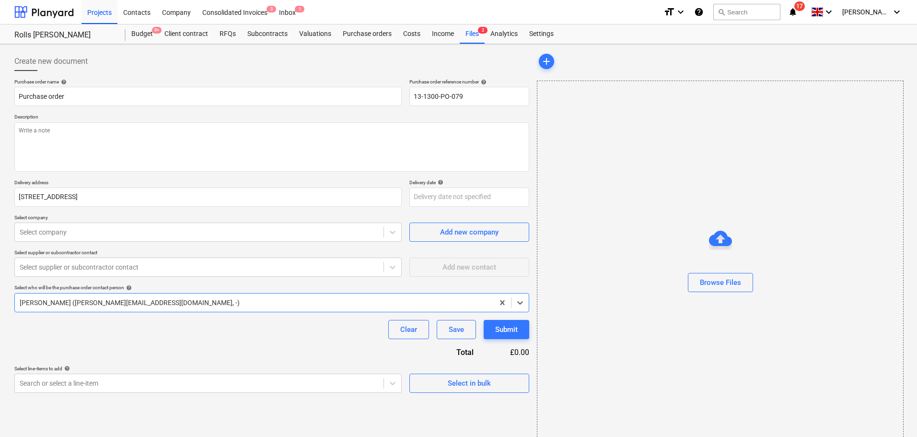
click at [101, 63] on div "Create new document" at bounding box center [271, 61] width 515 height 19
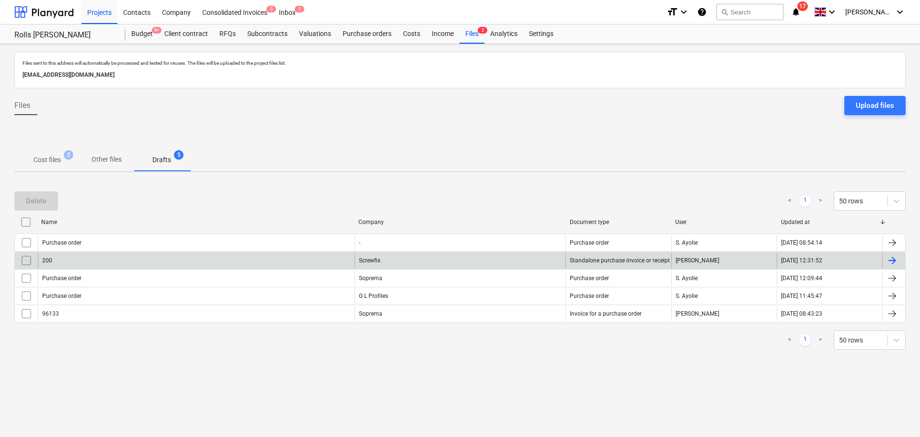
click at [84, 258] on div "200" at bounding box center [196, 260] width 317 height 15
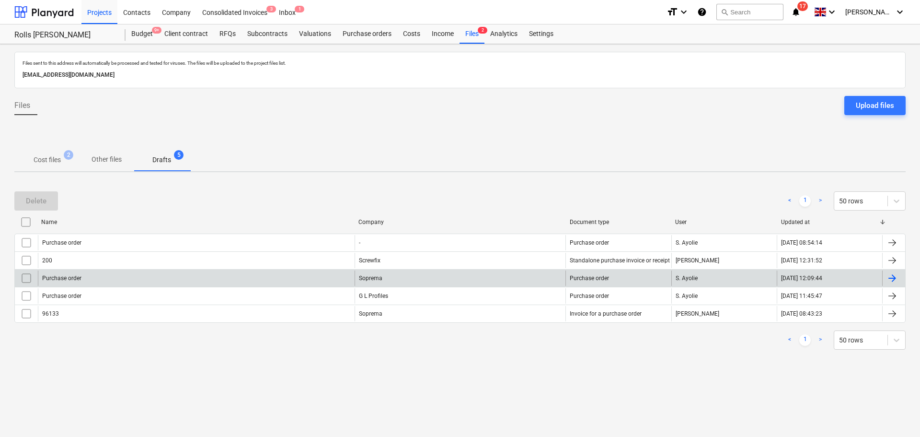
click at [241, 283] on div "Purchase order" at bounding box center [196, 277] width 317 height 15
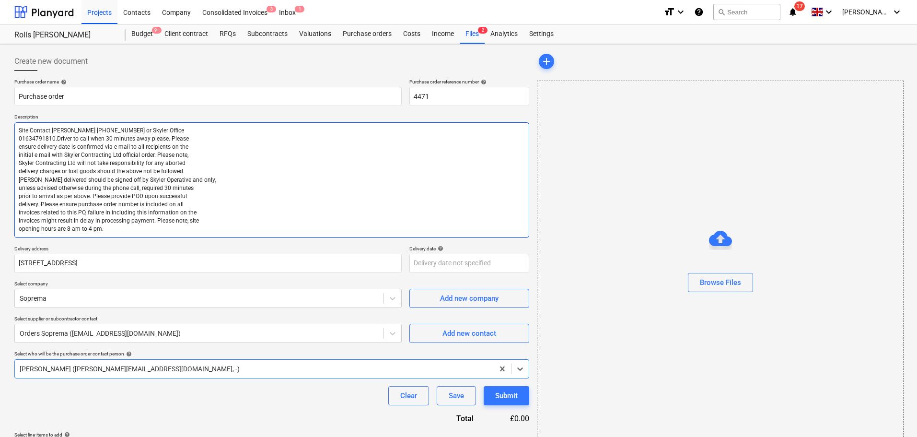
type textarea "x"
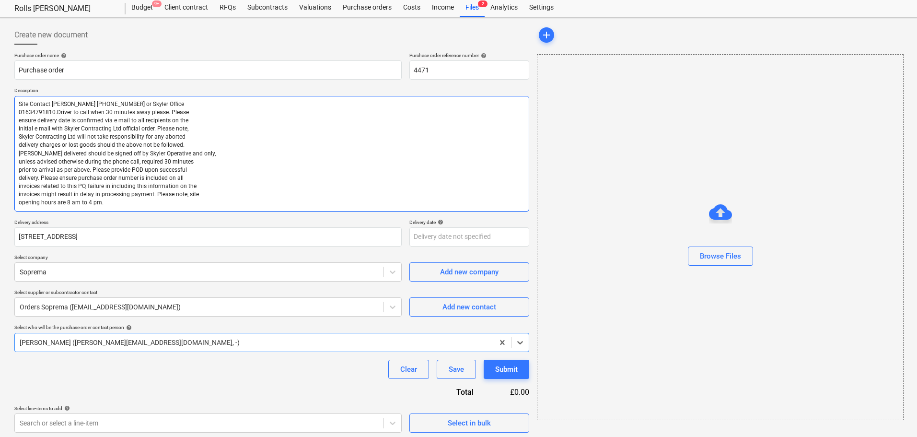
scroll to position [30, 0]
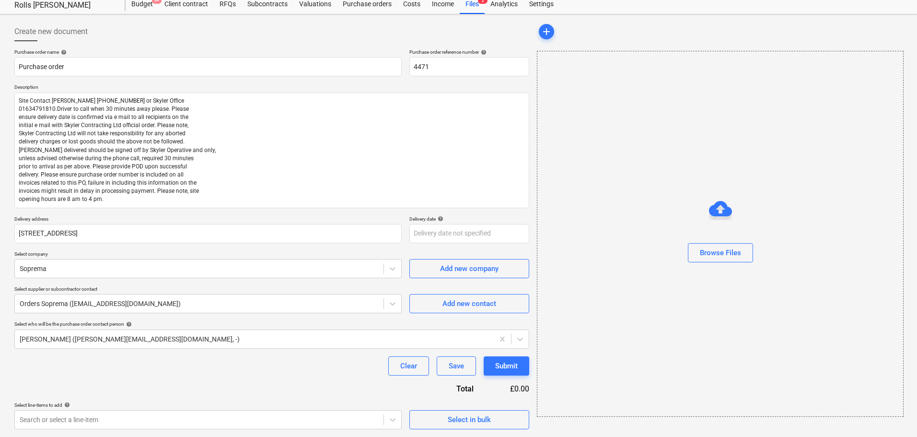
click at [267, 367] on div "Clear Save Submit" at bounding box center [271, 365] width 515 height 19
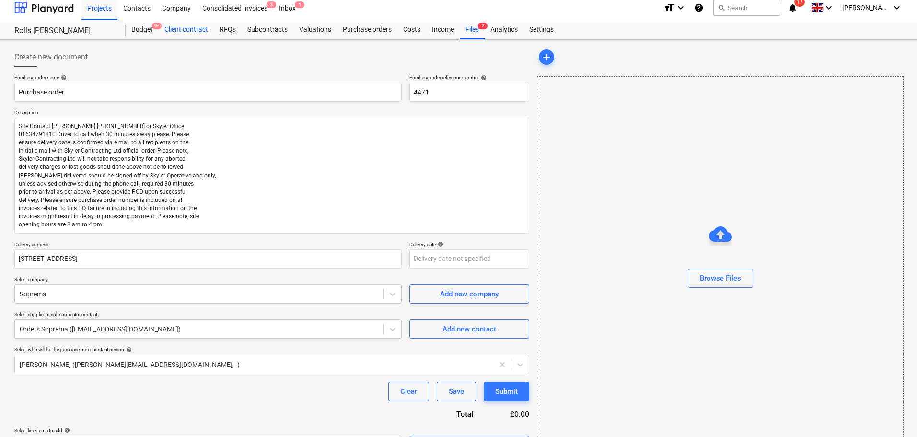
scroll to position [0, 0]
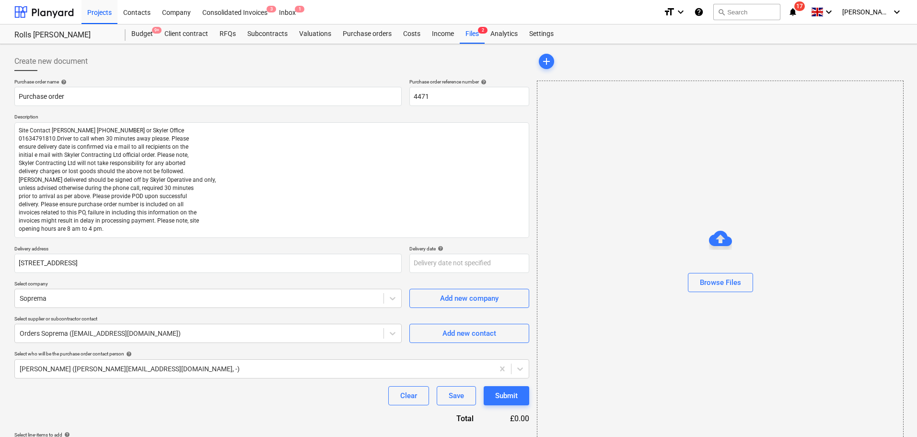
click at [463, 32] on div "Files 2" at bounding box center [472, 33] width 25 height 19
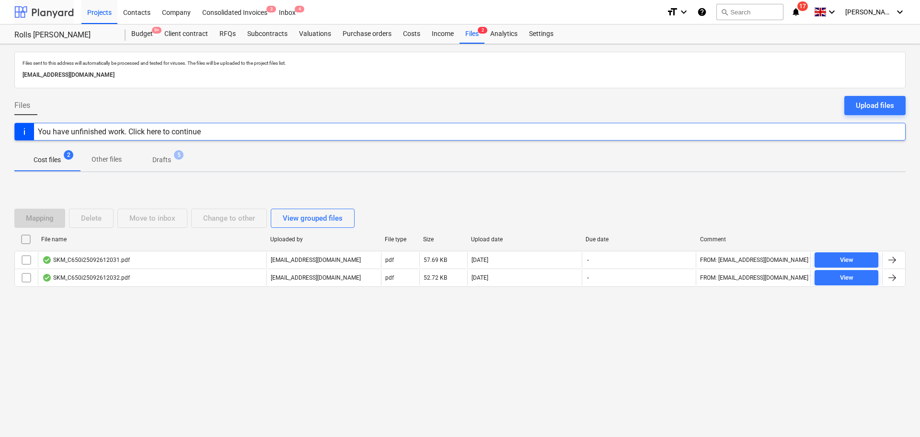
click at [45, 14] on div at bounding box center [43, 12] width 59 height 24
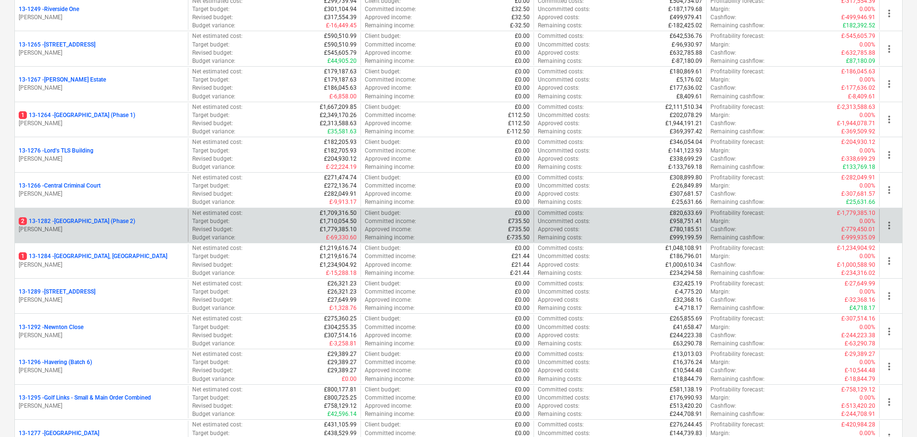
scroll to position [1294, 0]
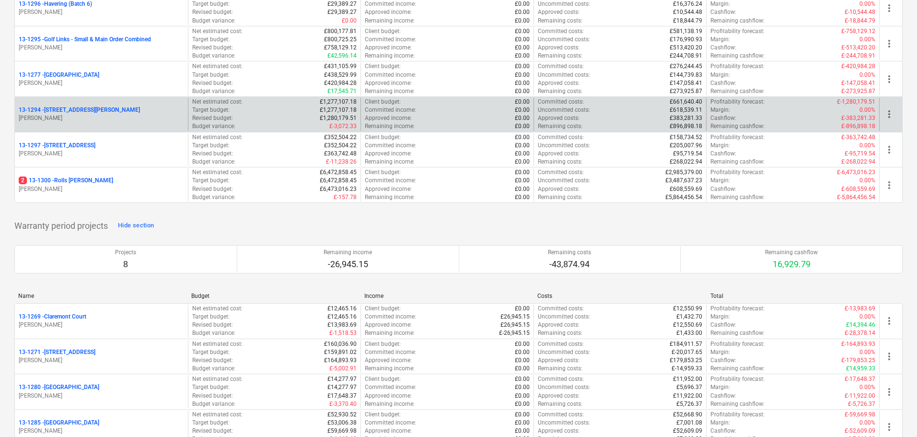
click at [93, 115] on p "[PERSON_NAME]" at bounding box center [101, 118] width 165 height 8
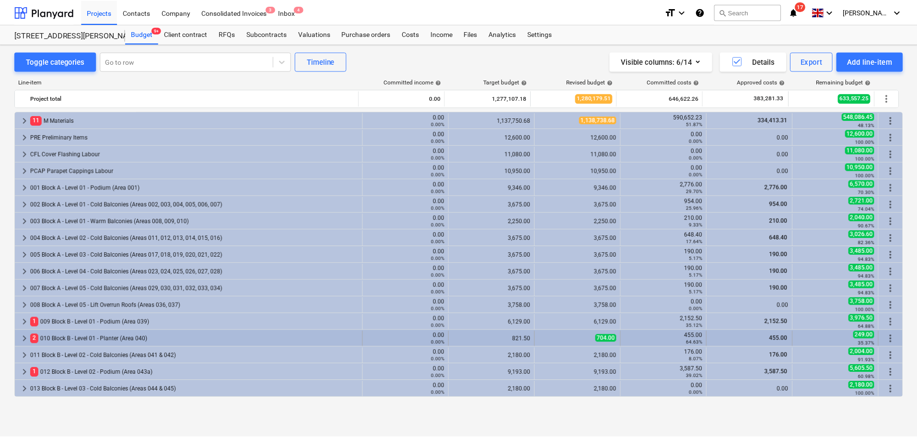
scroll to position [192, 0]
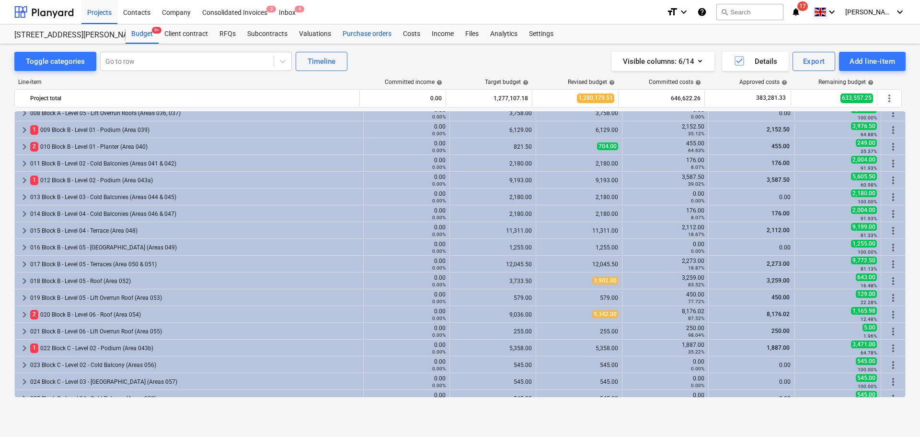
click at [374, 41] on div "Purchase orders" at bounding box center [367, 33] width 60 height 19
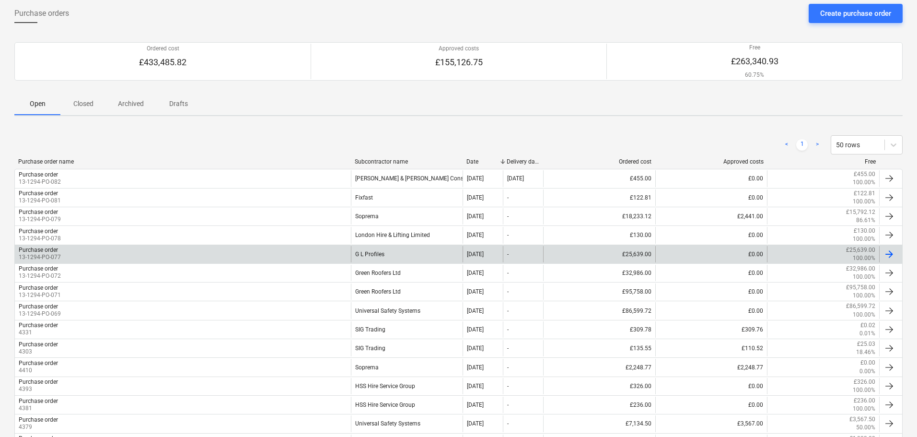
scroll to position [249, 0]
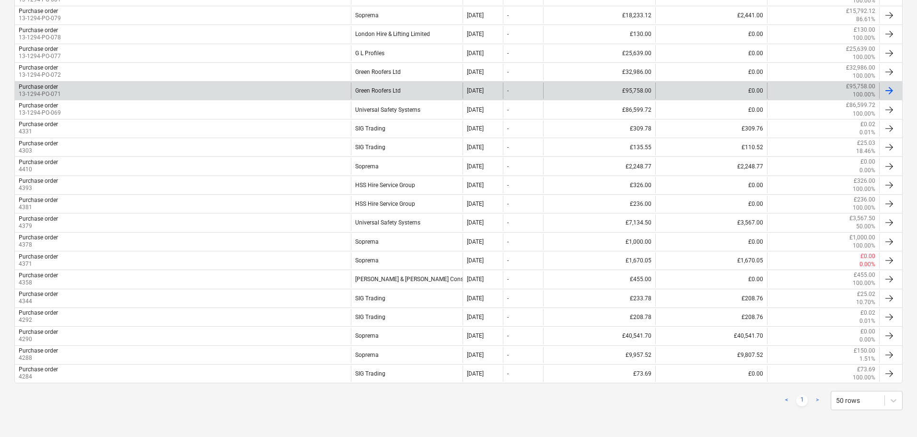
click at [113, 90] on div "Purchase order 13-1294-PO-071" at bounding box center [183, 90] width 336 height 16
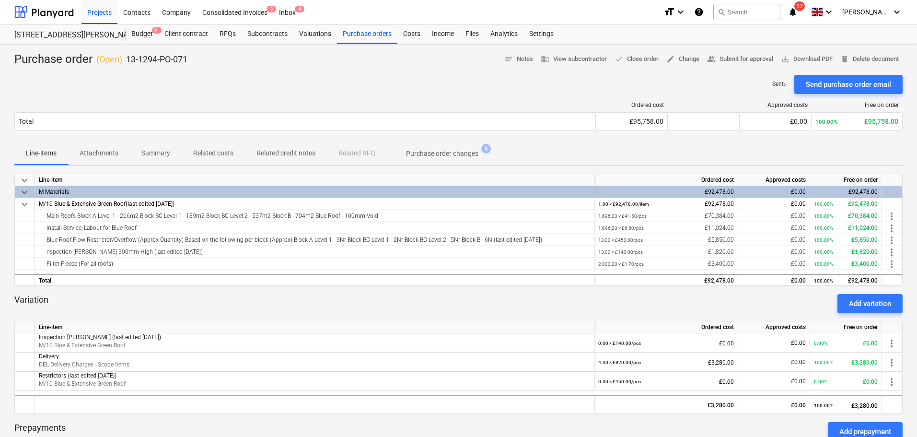
click at [158, 60] on p "13-1294-PO-071" at bounding box center [156, 60] width 61 height 12
drag, startPoint x: 158, startPoint y: 60, endPoint x: 167, endPoint y: 187, distance: 127.9
click at [167, 187] on div "Purchase order ( Open ) 13-1294-PO-071 notes Notes business View subcontractor …" at bounding box center [458, 317] width 917 height 547
click at [67, 62] on div "Purchase order ( Open ) 13-1294-PO-071" at bounding box center [100, 59] width 173 height 15
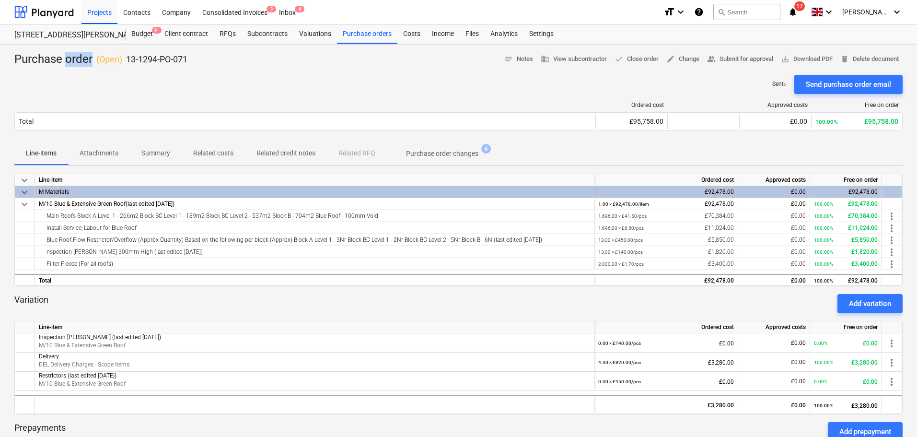
click at [67, 62] on div "Purchase order ( Open ) 13-1294-PO-071" at bounding box center [100, 59] width 173 height 15
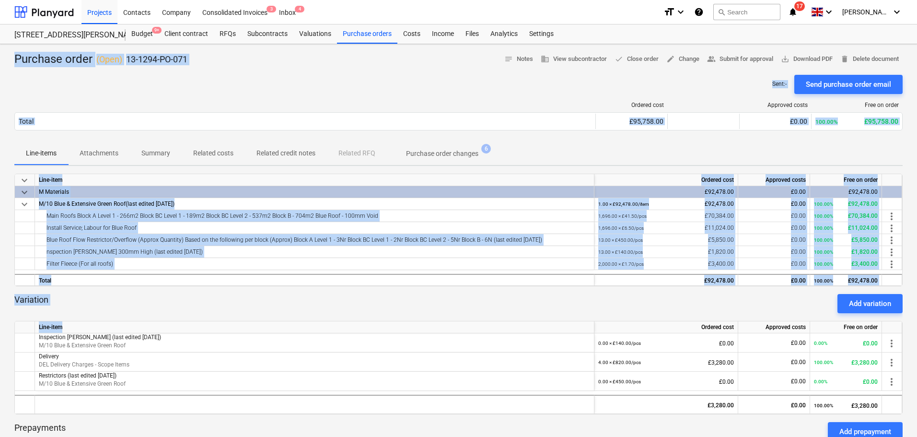
drag, startPoint x: 67, startPoint y: 62, endPoint x: 182, endPoint y: 323, distance: 285.5
click at [182, 323] on div "Purchase order ( Open ) 13-1294-PO-071 notes Notes business View subcontractor …" at bounding box center [458, 317] width 917 height 547
click at [178, 64] on p "13-1294-PO-071" at bounding box center [156, 60] width 61 height 12
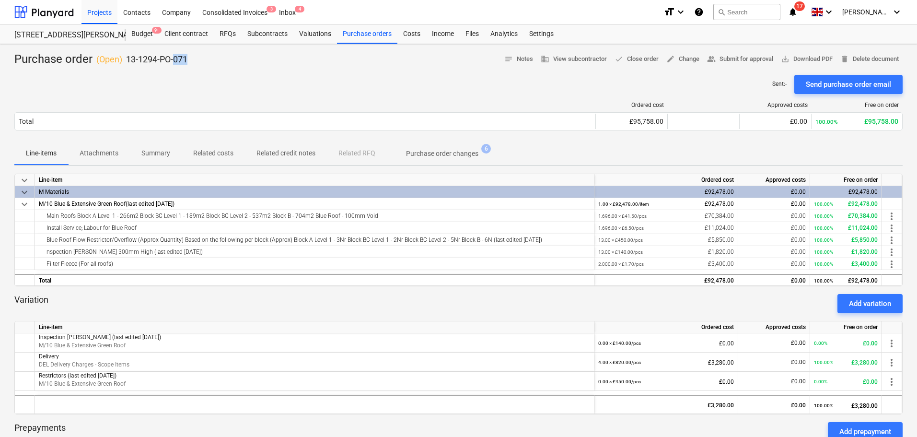
click at [178, 64] on p "13-1294-PO-071" at bounding box center [156, 60] width 61 height 12
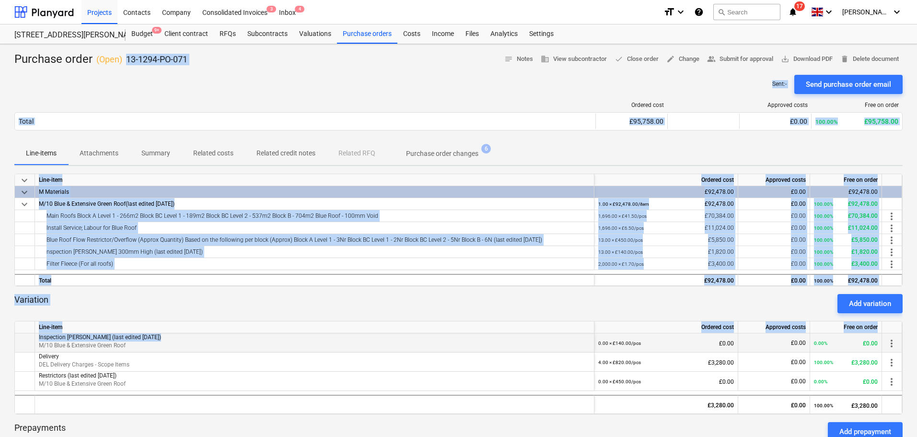
drag, startPoint x: 178, startPoint y: 64, endPoint x: 225, endPoint y: 334, distance: 273.9
click at [225, 334] on div "Purchase order ( Open ) 13-1294-PO-071 notes Notes business View subcontractor …" at bounding box center [458, 317] width 917 height 547
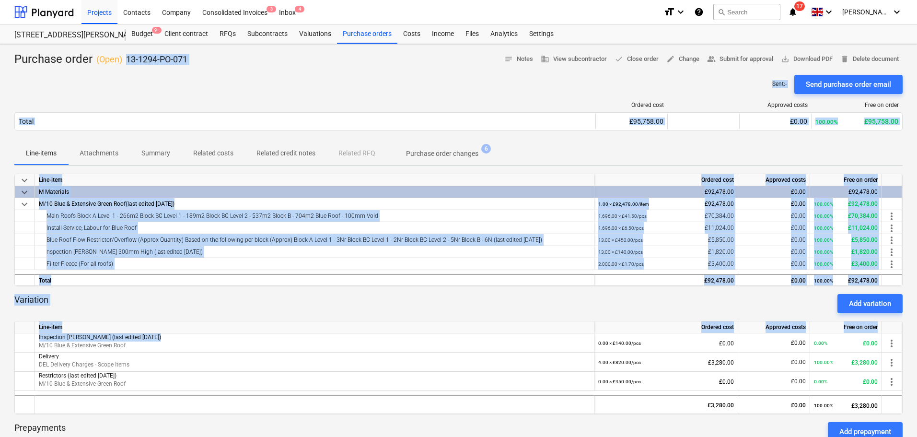
click at [207, 76] on div "Sent : - Send purchase order email" at bounding box center [458, 84] width 888 height 19
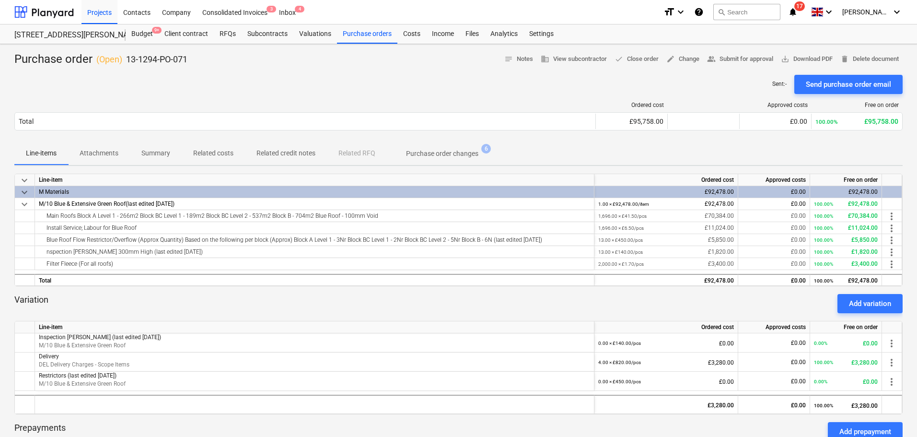
click at [217, 62] on div "Purchase order ( Open ) 13-1294-PO-071 notes Notes business View subcontractor …" at bounding box center [458, 59] width 888 height 15
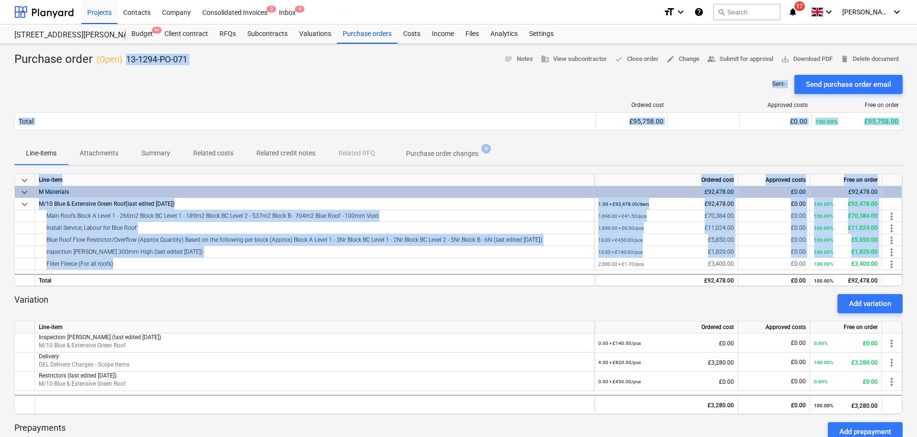
drag, startPoint x: 217, startPoint y: 62, endPoint x: 217, endPoint y: 270, distance: 207.6
click at [218, 269] on div "Purchase order ( Open ) 13-1294-PO-071 notes Notes business View subcontractor …" at bounding box center [458, 317] width 917 height 547
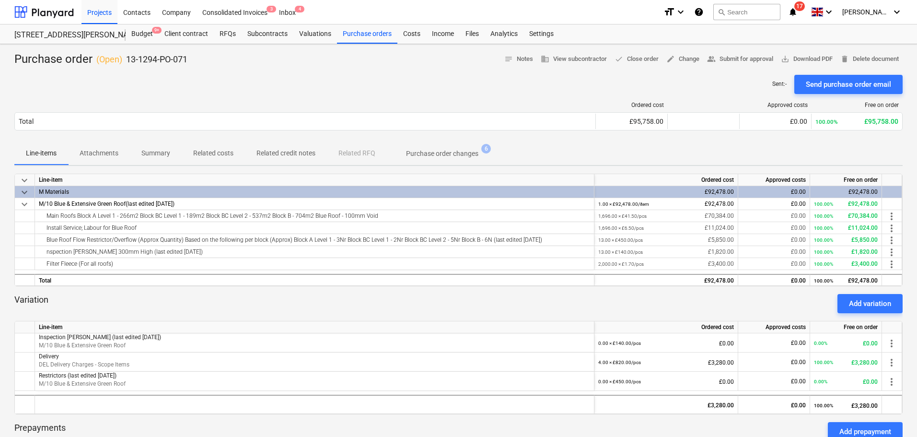
click at [41, 63] on div "Purchase order ( Open ) 13-1294-PO-071" at bounding box center [100, 59] width 173 height 15
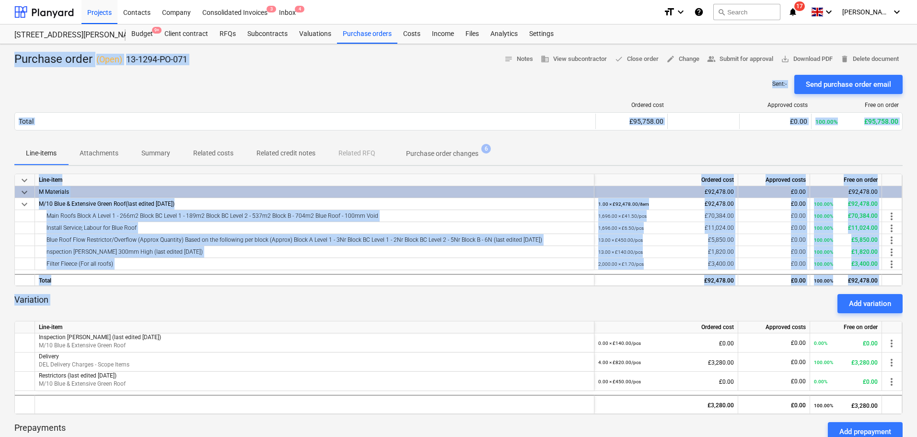
drag, startPoint x: 41, startPoint y: 63, endPoint x: 360, endPoint y: 312, distance: 404.7
click at [360, 312] on div "Purchase order ( Open ) 13-1294-PO-071 notes Notes business View subcontractor …" at bounding box center [458, 317] width 917 height 547
click at [353, 82] on div "Sent : - Send purchase order email" at bounding box center [458, 84] width 888 height 19
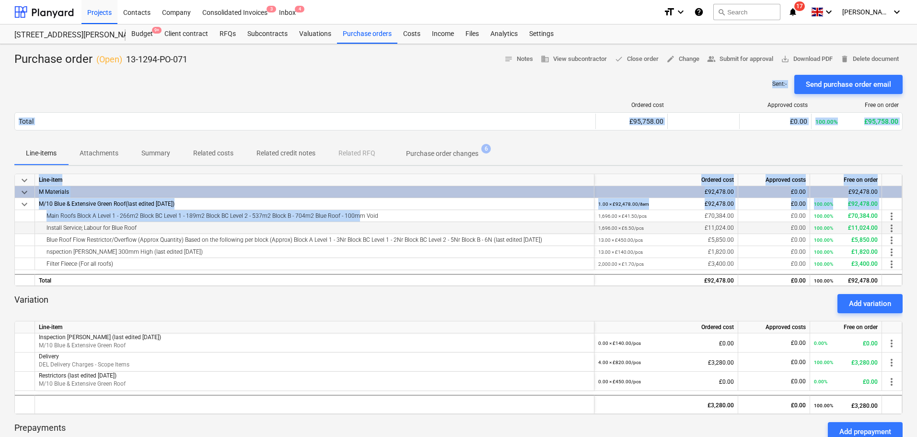
drag, startPoint x: 362, startPoint y: 75, endPoint x: 347, endPoint y: 223, distance: 148.9
click at [348, 220] on div "Purchase order ( Open ) 13-1294-PO-071 notes Notes business View subcontractor …" at bounding box center [458, 317] width 917 height 547
click at [366, 81] on div "Sent : - Send purchase order email" at bounding box center [458, 84] width 888 height 19
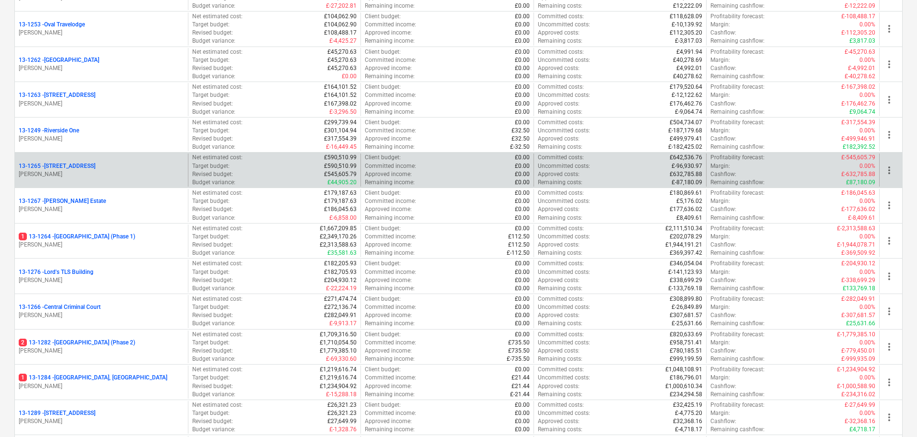
scroll to position [1103, 0]
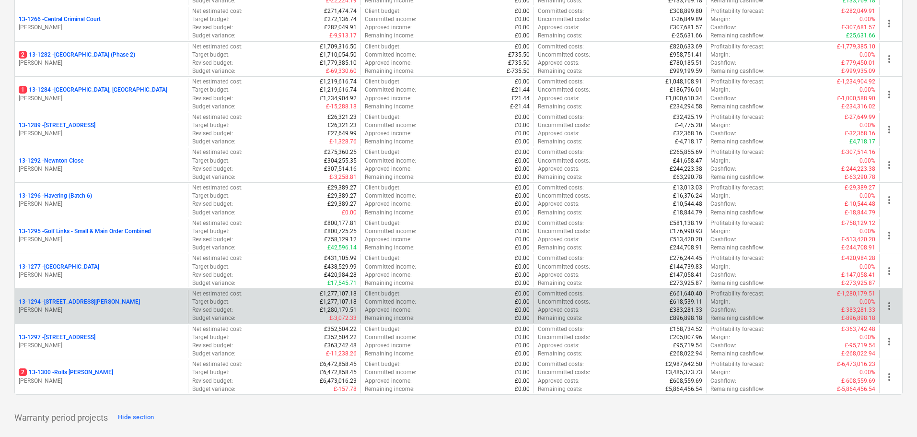
drag, startPoint x: 92, startPoint y: 291, endPoint x: 90, endPoint y: 297, distance: 5.6
click at [92, 291] on div "13-1294 - [STREET_ADDRESS][PERSON_NAME][PERSON_NAME]" at bounding box center [101, 306] width 173 height 33
click at [89, 302] on div "[STREET_ADDRESS][PERSON_NAME]" at bounding box center [101, 302] width 165 height 8
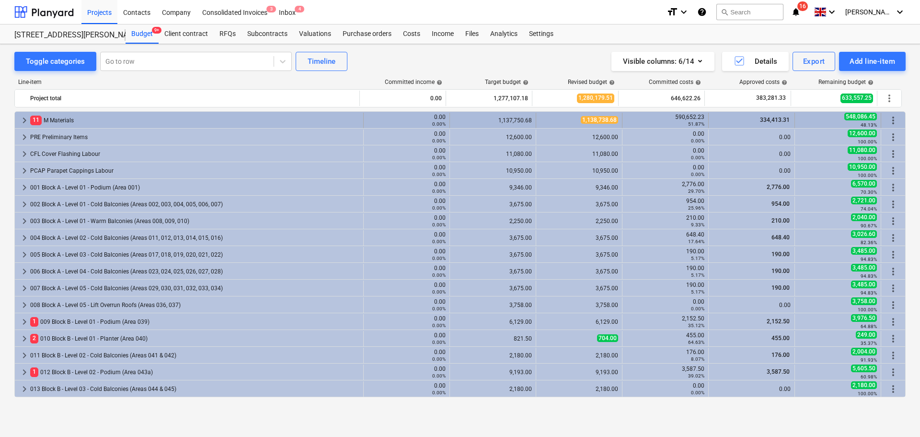
click at [93, 124] on div "11 M Materials" at bounding box center [194, 120] width 329 height 15
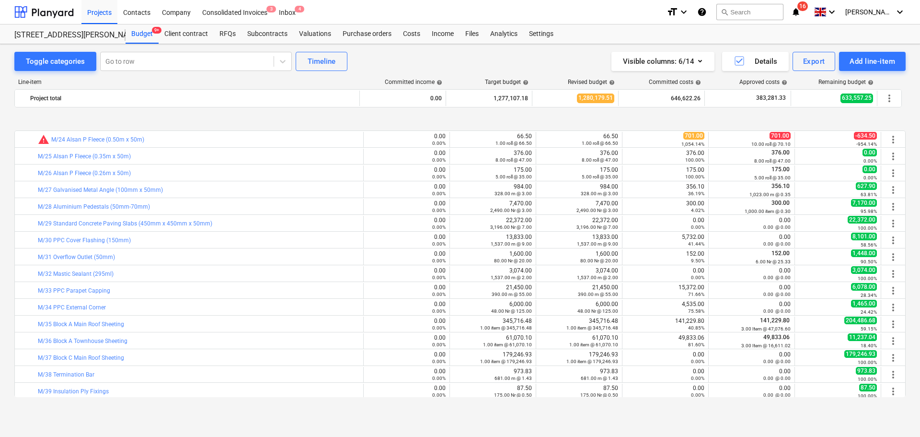
scroll to position [431, 0]
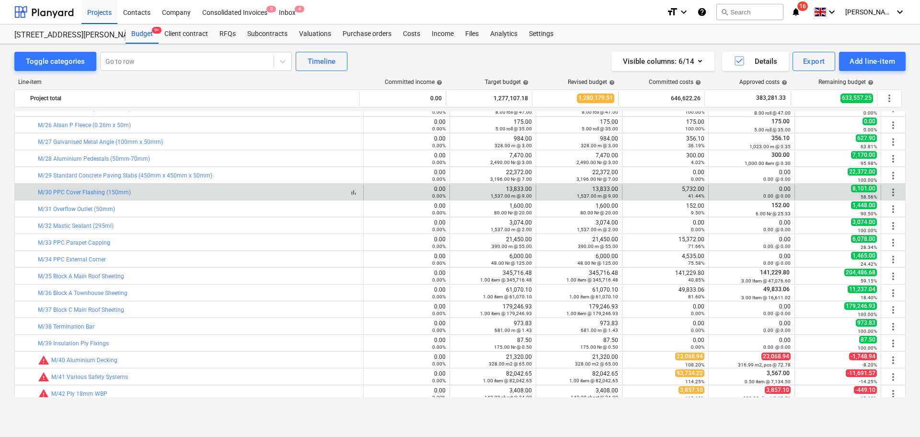
click at [189, 193] on div "bar_chart M/30 PPC Cover Flashing (150mm)" at bounding box center [199, 192] width 322 height 7
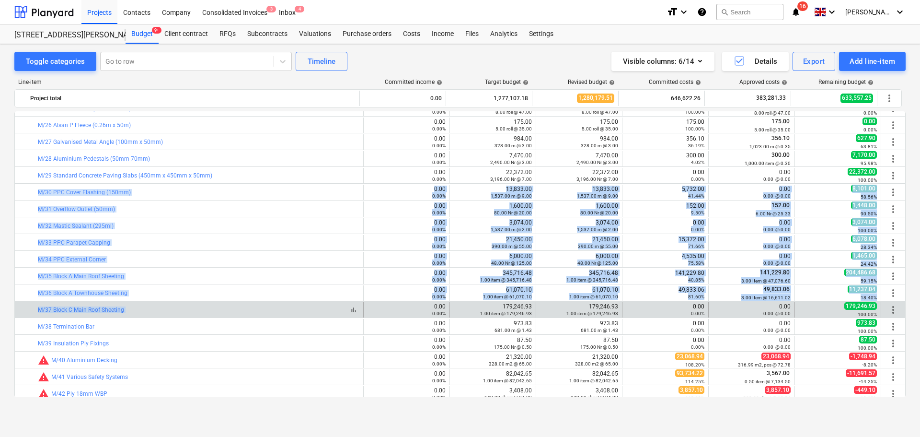
drag, startPoint x: 189, startPoint y: 193, endPoint x: 186, endPoint y: 312, distance: 118.4
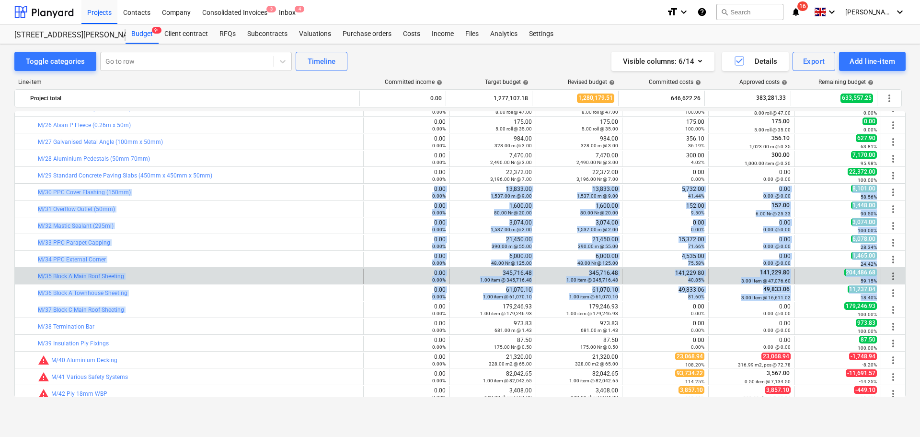
click at [192, 271] on div "bar_chart M/35 Block A Main Roof Sheeting" at bounding box center [199, 275] width 322 height 15
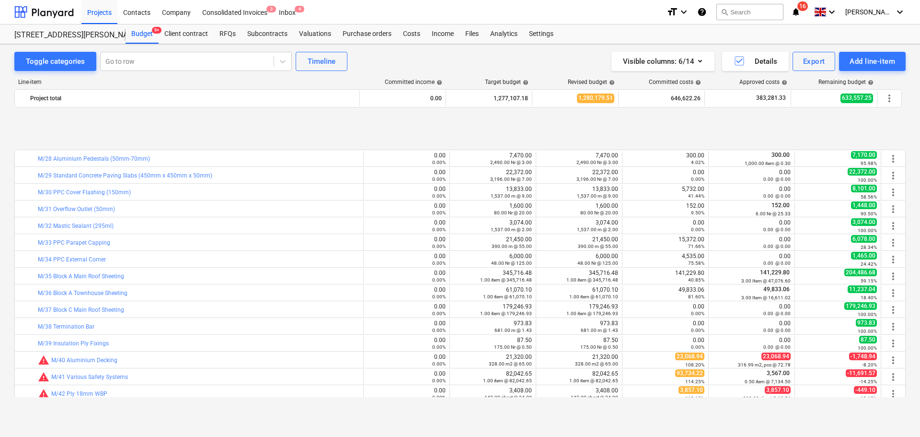
scroll to position [527, 0]
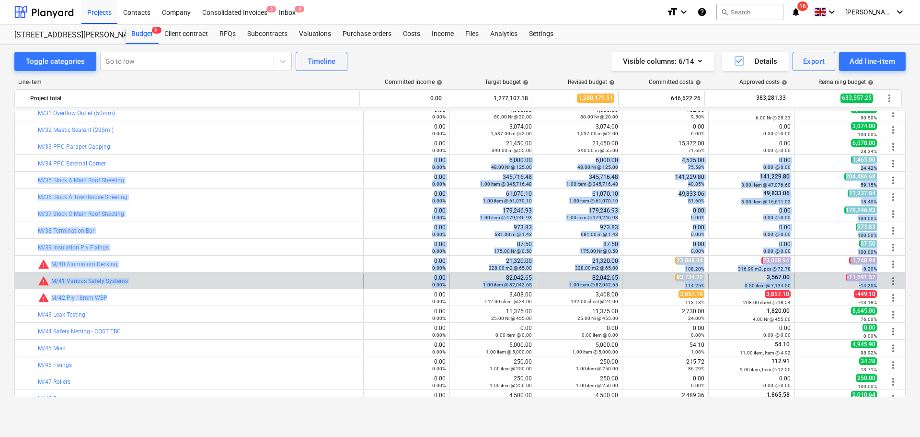
drag, startPoint x: 231, startPoint y: 167, endPoint x: 220, endPoint y: 287, distance: 120.4
click at [219, 297] on div "bar_chart M/11 Sopravap EVA 35 (1m x 6m) 0.00 0.00% edit 398.88 12.00 roll @ 33…" at bounding box center [460, 254] width 892 height 286
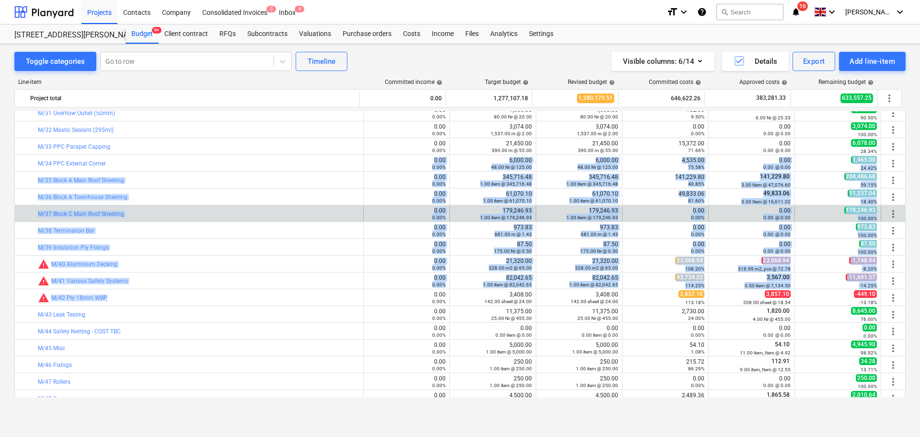
click at [222, 217] on div "bar_chart M/37 Block C Main Roof Sheeting" at bounding box center [199, 213] width 322 height 15
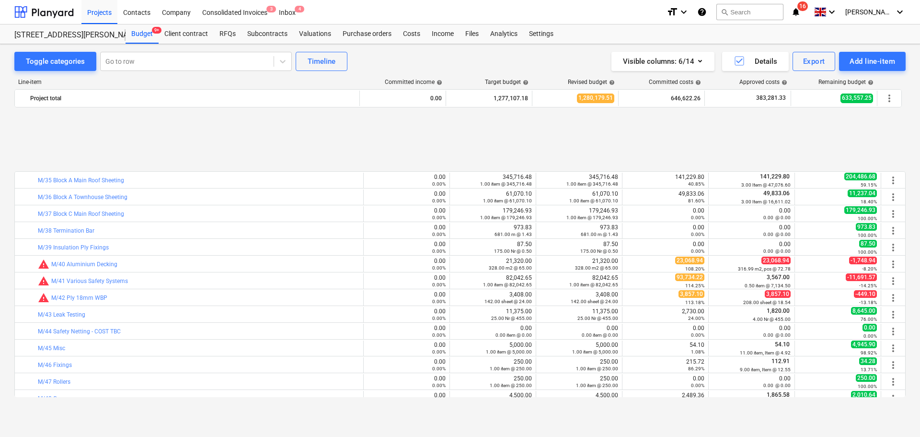
scroll to position [623, 0]
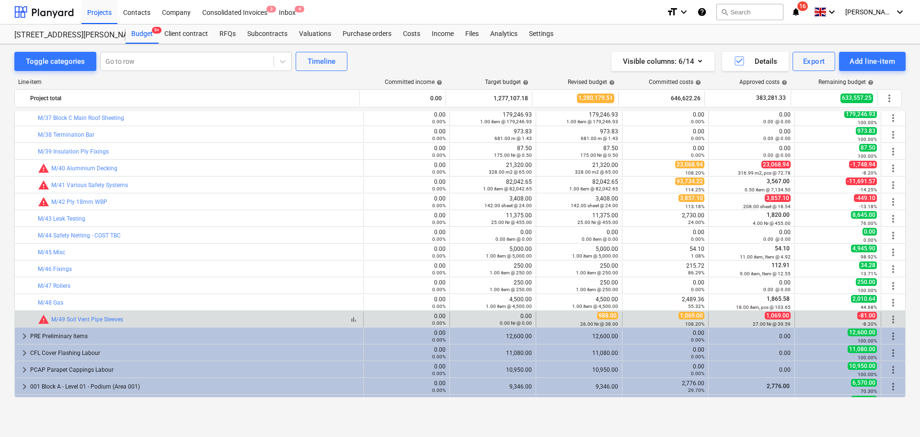
click at [146, 318] on div "bar_chart warning M/49 Soil Vent Pipe Sleeves" at bounding box center [199, 320] width 322 height 12
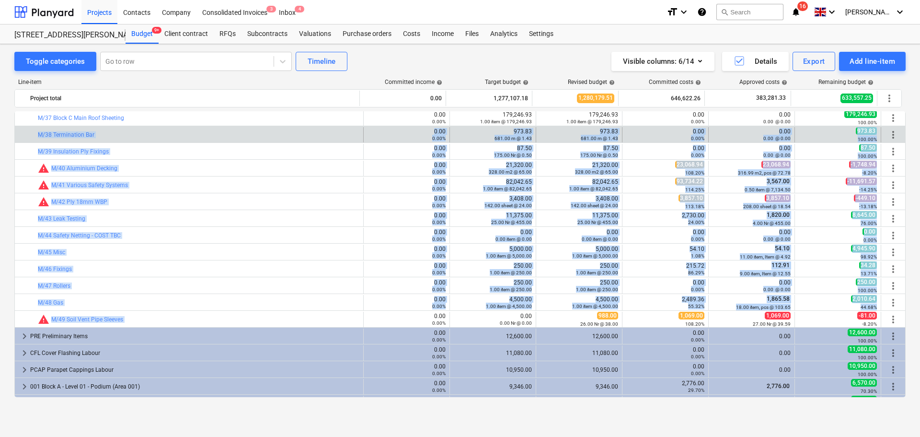
drag, startPoint x: 146, startPoint y: 318, endPoint x: 165, endPoint y: 141, distance: 177.9
click at [165, 141] on div "bar_chart M/17 Alsan 104 (2.5 Litre) 0.00 0.00% edit 202.70 2.00 can @ 101.35 e…" at bounding box center [460, 310] width 892 height 1644
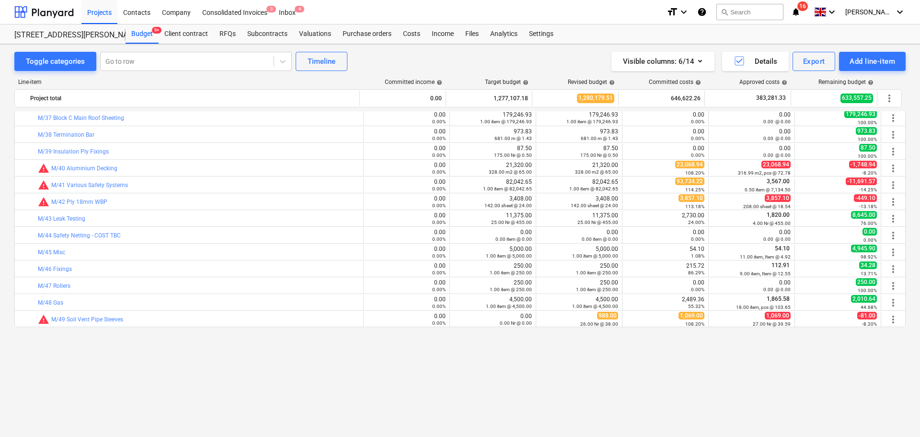
scroll to position [384, 0]
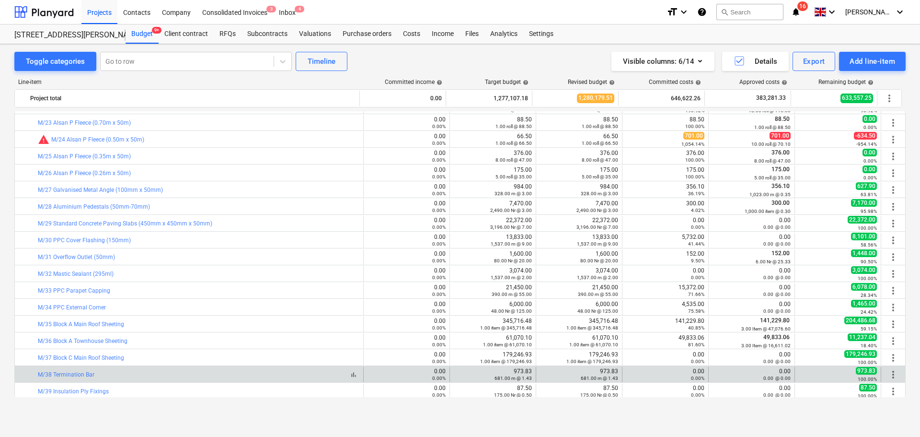
click at [153, 372] on div "bar_chart M/38 Termination Bar" at bounding box center [199, 374] width 322 height 7
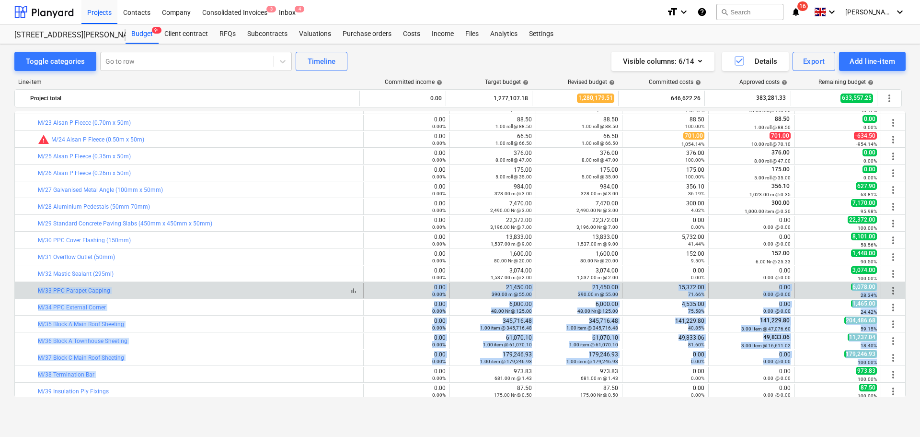
drag, startPoint x: 153, startPoint y: 372, endPoint x: 158, endPoint y: 292, distance: 80.2
click at [158, 292] on div "bar_chart M/33 PPC Parapet Capping" at bounding box center [199, 290] width 322 height 7
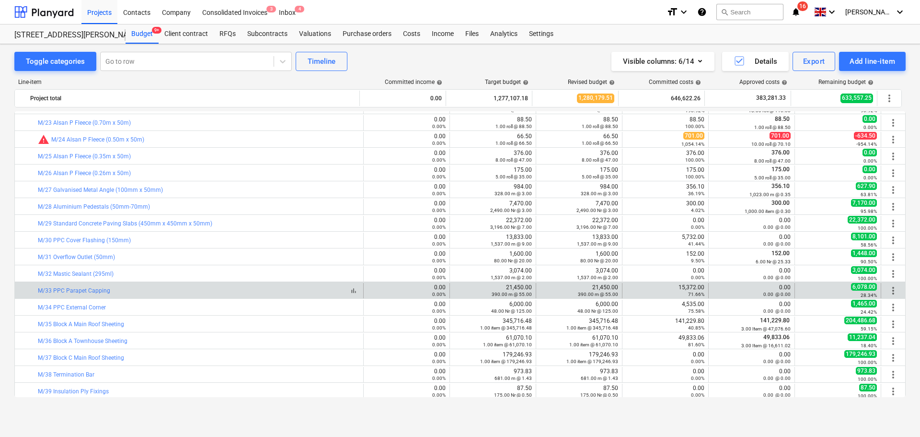
click at [158, 292] on div "bar_chart M/33 PPC Parapet Capping" at bounding box center [199, 290] width 322 height 7
click at [152, 292] on div "bar_chart M/33 PPC Parapet Capping" at bounding box center [199, 290] width 322 height 7
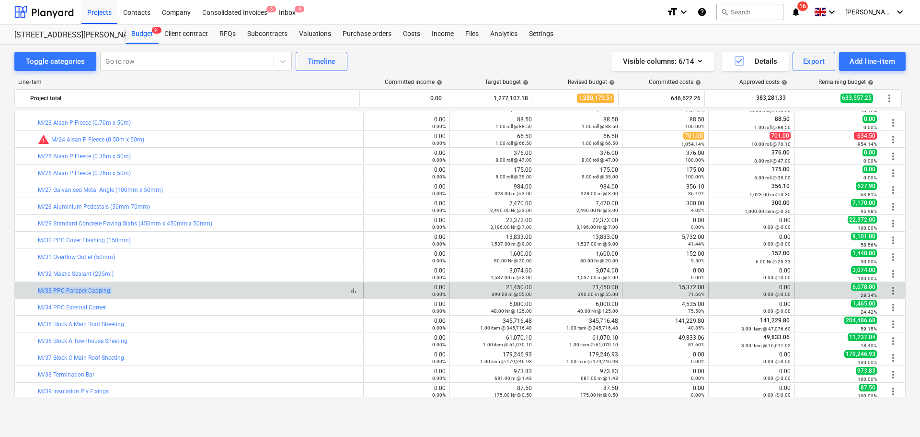
click at [131, 292] on div "bar_chart M/33 PPC Parapet Capping" at bounding box center [199, 290] width 322 height 7
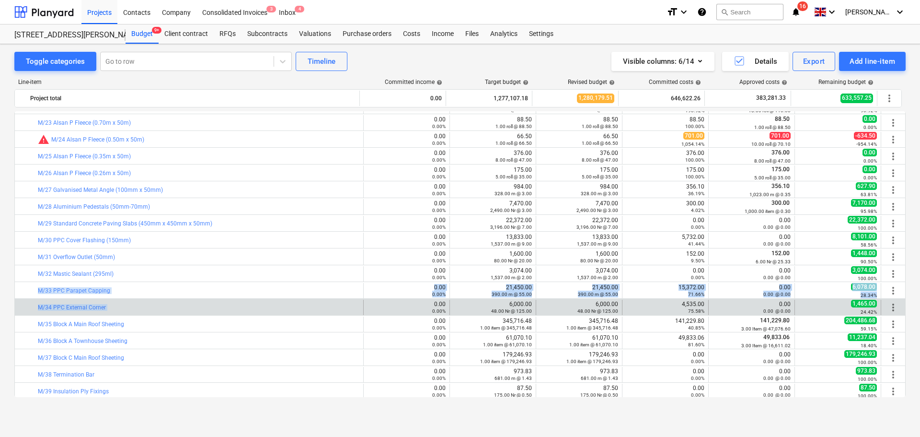
drag, startPoint x: 131, startPoint y: 292, endPoint x: 148, endPoint y: 312, distance: 25.8
click at [148, 312] on div "bar_chart M/34 PPC External Corner" at bounding box center [199, 307] width 322 height 15
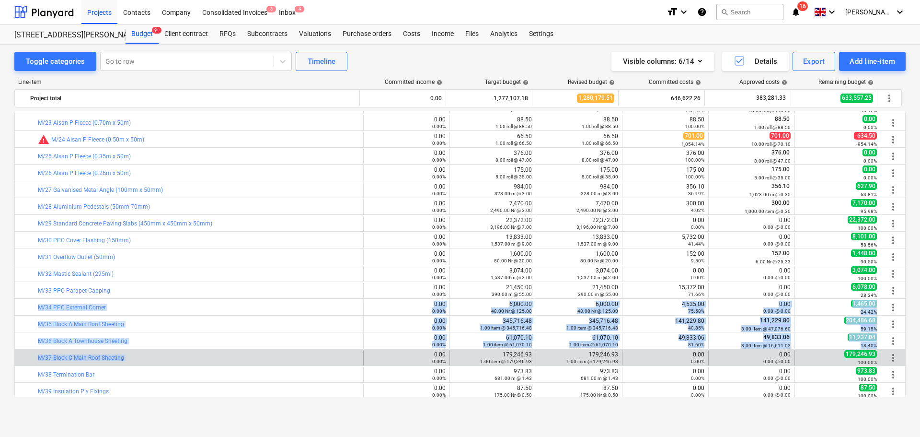
drag, startPoint x: 148, startPoint y: 312, endPoint x: 157, endPoint y: 349, distance: 38.8
click at [157, 349] on div "bar_chart M/37 Block C Main Roof Sheeting 0.00 0.00% edit 179,246.93 1.00 item …" at bounding box center [460, 357] width 891 height 16
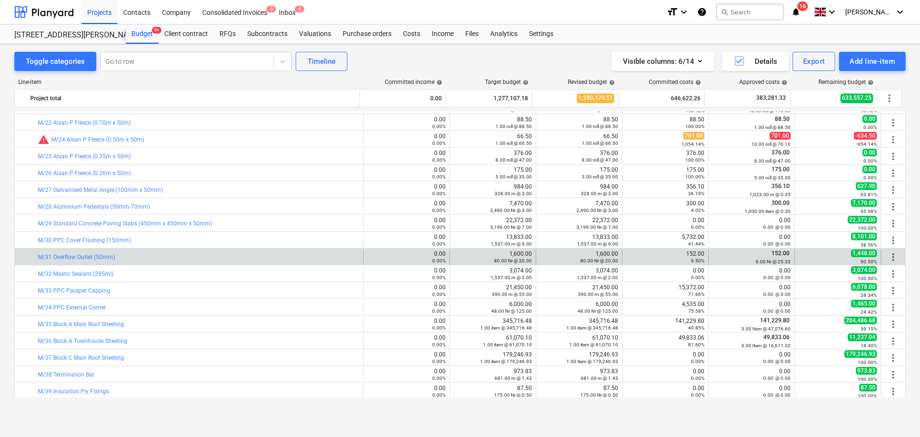
click at [178, 249] on div "bar_chart M/31 Overflow Outlet (50mm) 0.00 0.00% edit 1,600.00 80.00 Nr @ 20.00…" at bounding box center [460, 256] width 891 height 16
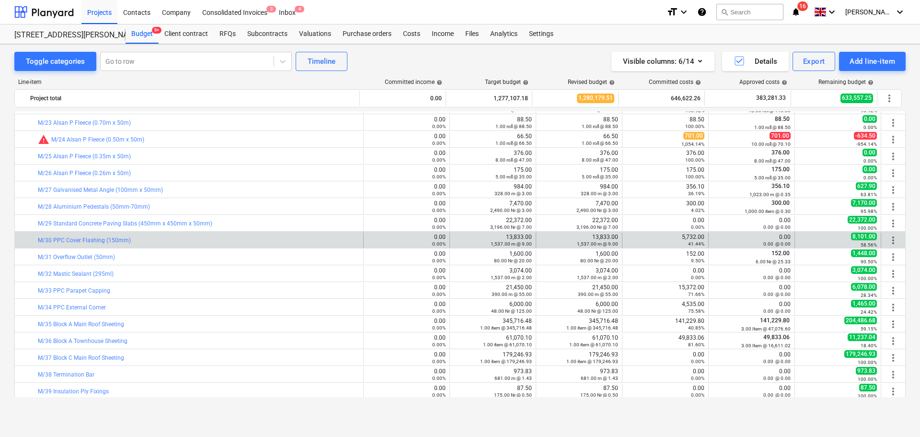
click at [181, 246] on div "bar_chart M/30 PPC Cover Flashing (150mm)" at bounding box center [199, 240] width 322 height 15
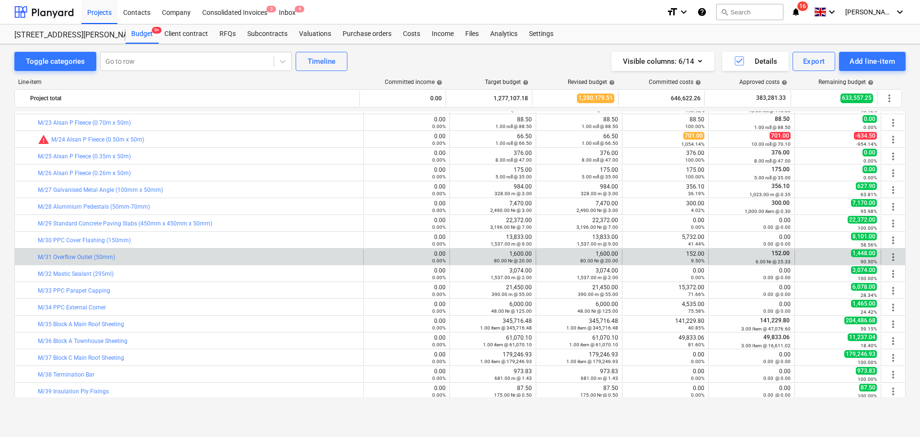
click at [178, 251] on div "bar_chart M/31 Overflow Outlet (50mm)" at bounding box center [199, 256] width 322 height 15
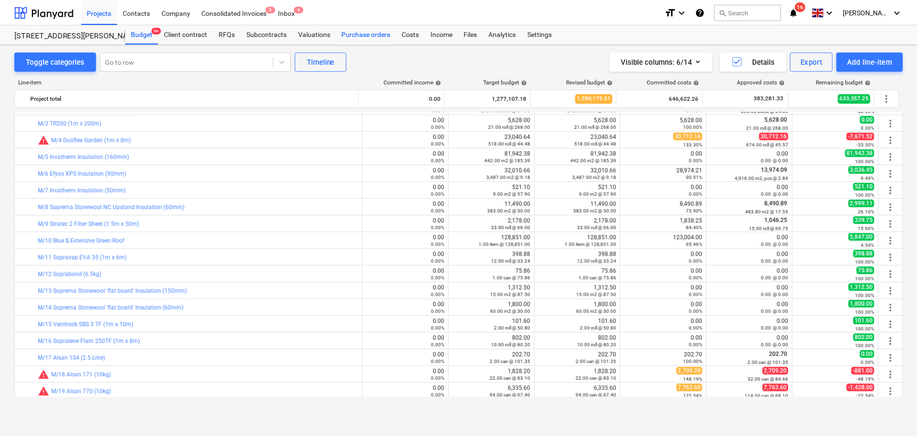
scroll to position [0, 0]
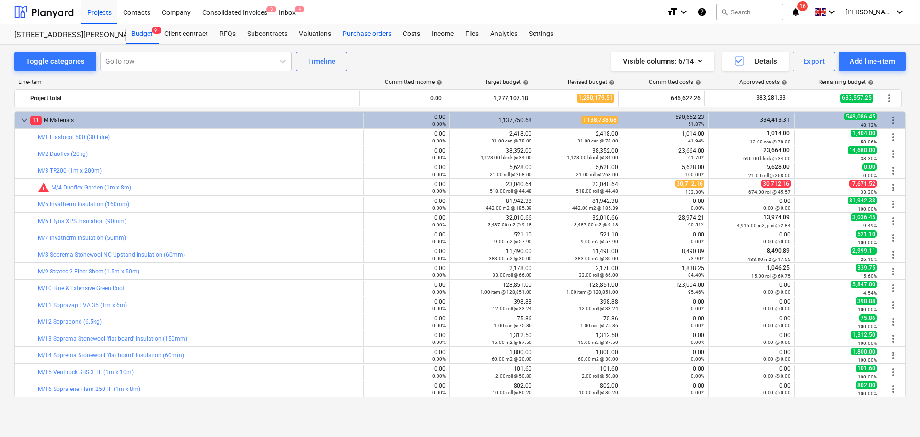
click at [349, 37] on div "Purchase orders" at bounding box center [367, 33] width 60 height 19
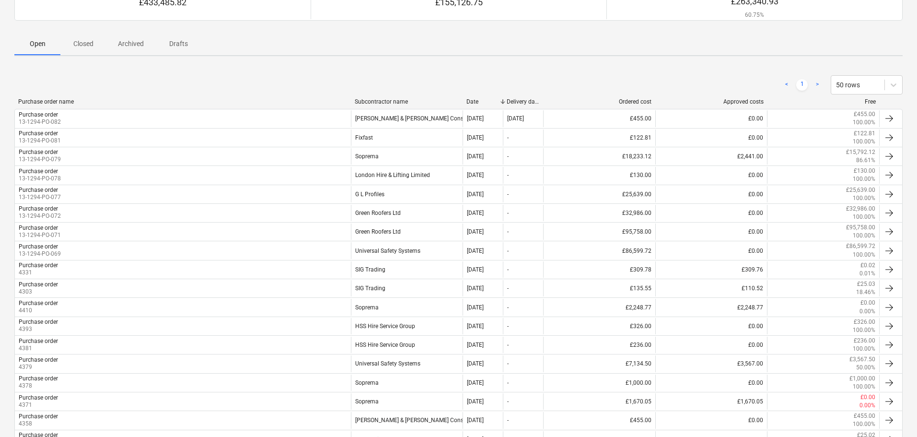
scroll to position [144, 0]
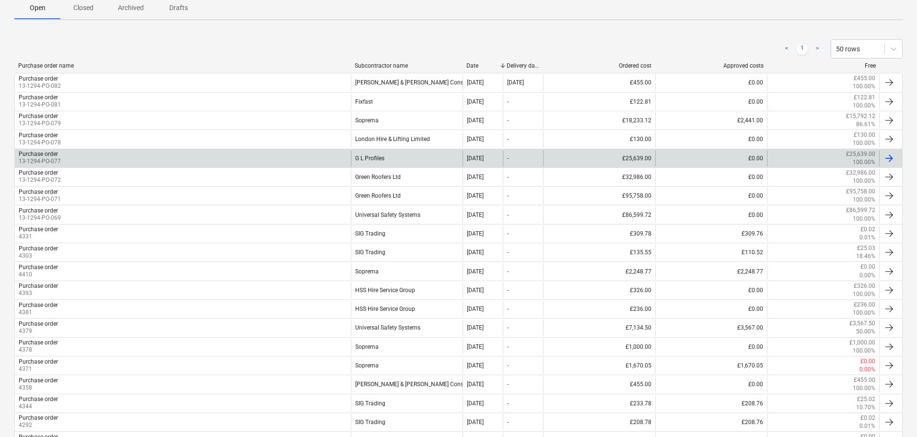
click at [258, 152] on div "Purchase order 13-1294-PO-077" at bounding box center [183, 158] width 336 height 16
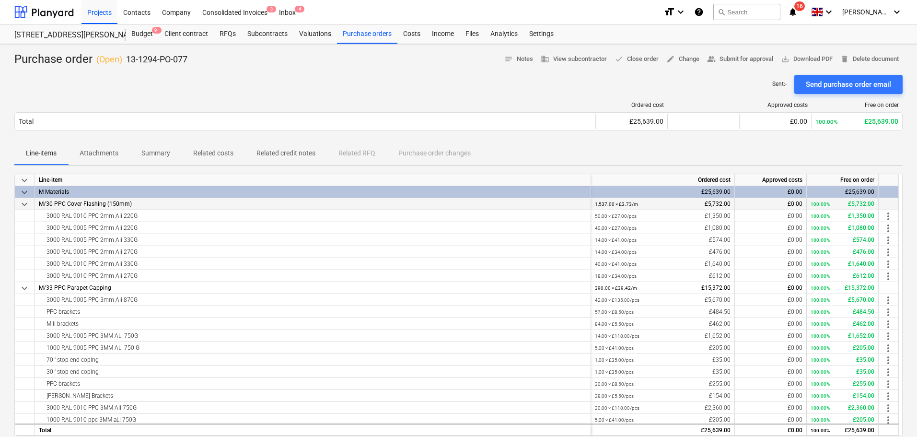
click at [28, 198] on span "keyboard_arrow_down" at bounding box center [25, 204] width 12 height 12
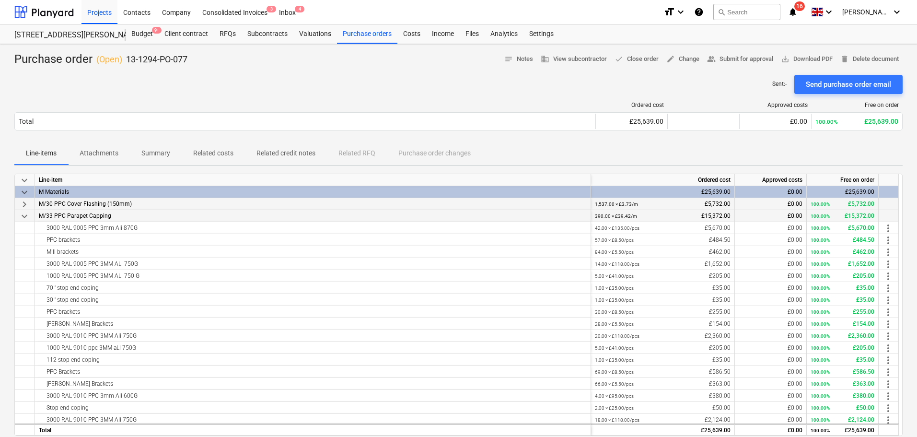
click at [21, 213] on span "keyboard_arrow_down" at bounding box center [25, 216] width 12 height 12
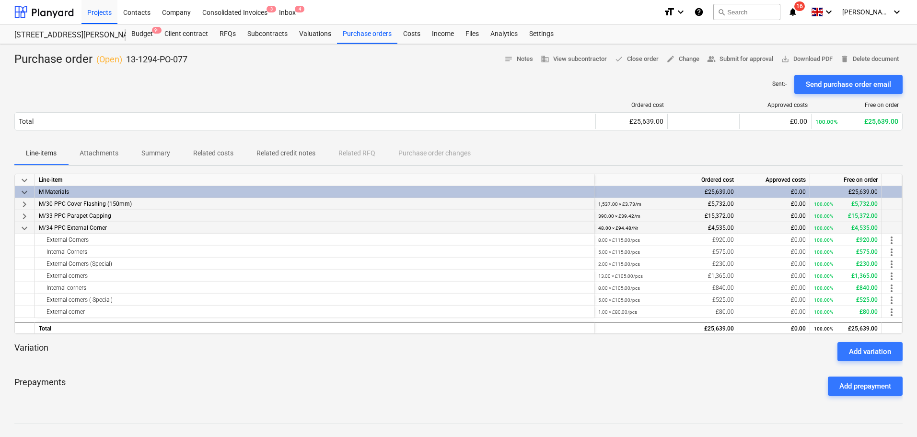
click at [19, 229] on span "keyboard_arrow_down" at bounding box center [25, 228] width 12 height 12
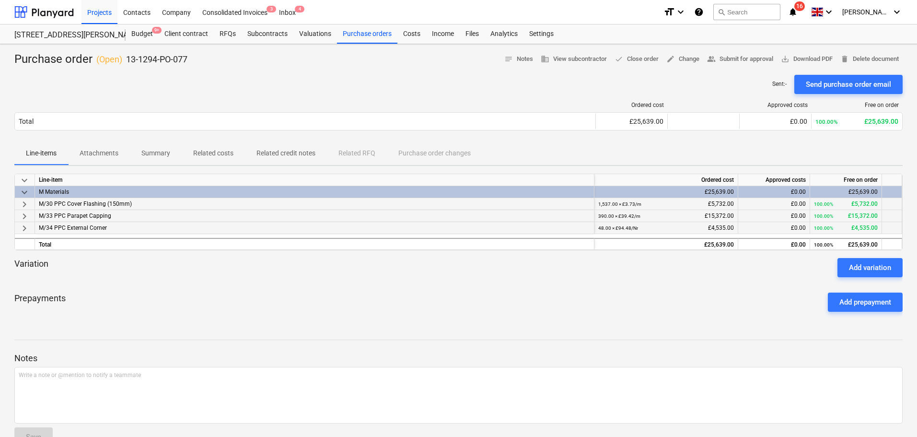
click at [52, 220] on div "M/33 PPC Parapet Capping" at bounding box center [314, 216] width 559 height 12
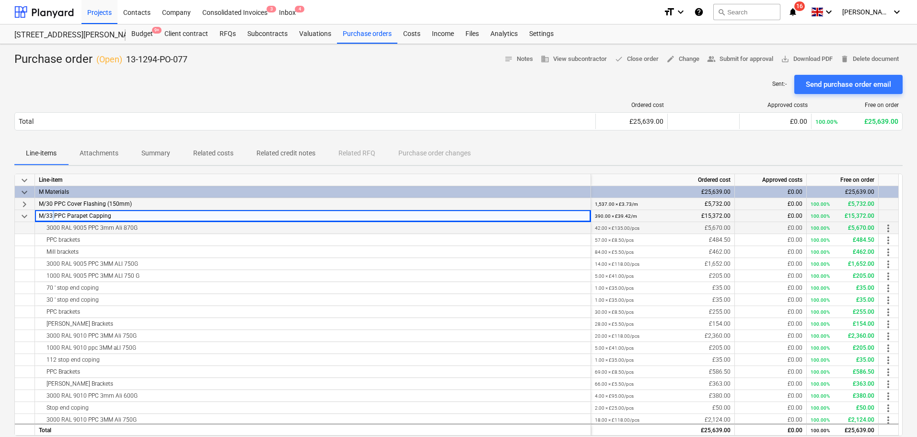
click at [52, 220] on div "M/33 PPC Parapet Capping" at bounding box center [313, 216] width 556 height 12
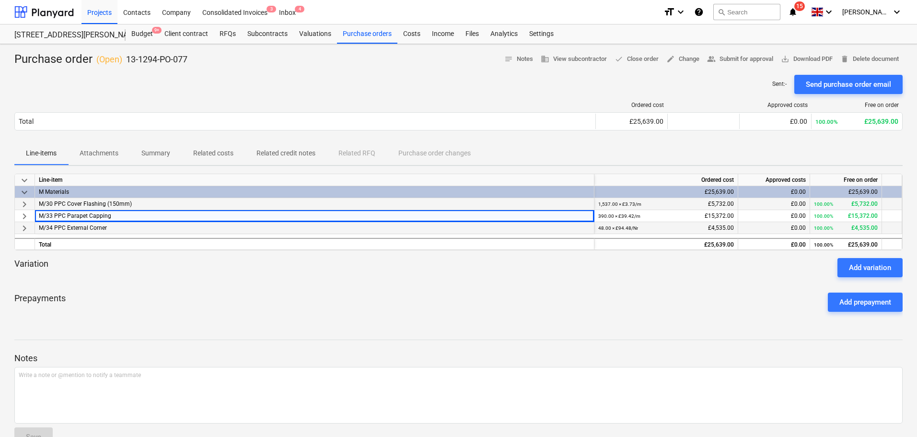
click at [238, 316] on div "Prepayments Add prepayment" at bounding box center [458, 302] width 888 height 35
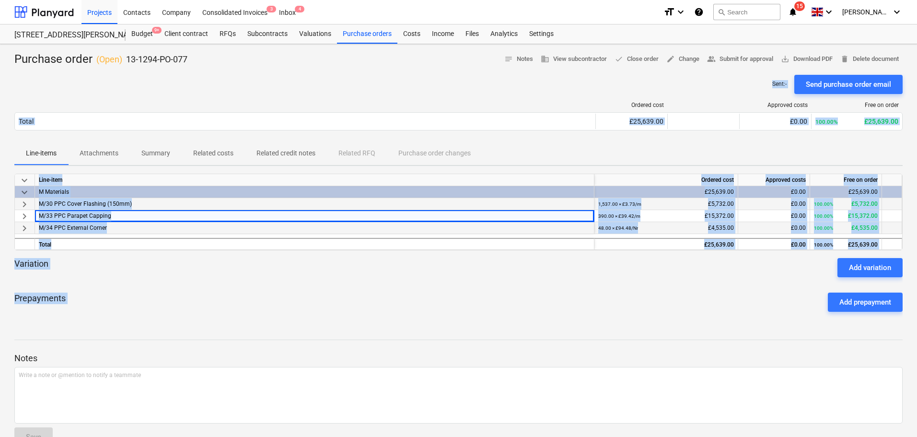
drag, startPoint x: 388, startPoint y: 72, endPoint x: 348, endPoint y: 328, distance: 259.2
click at [387, 341] on div "Purchase order ( Open ) 13-1294-PO-077 notes Notes business View subcontractor …" at bounding box center [458, 253] width 917 height 418
click at [308, 315] on div "Prepayments Add prepayment" at bounding box center [458, 302] width 888 height 35
drag, startPoint x: 302, startPoint y: 329, endPoint x: 211, endPoint y: 53, distance: 290.9
click at [206, 55] on div "Purchase order ( Open ) 13-1294-PO-077 notes Notes business View subcontractor …" at bounding box center [458, 253] width 917 height 418
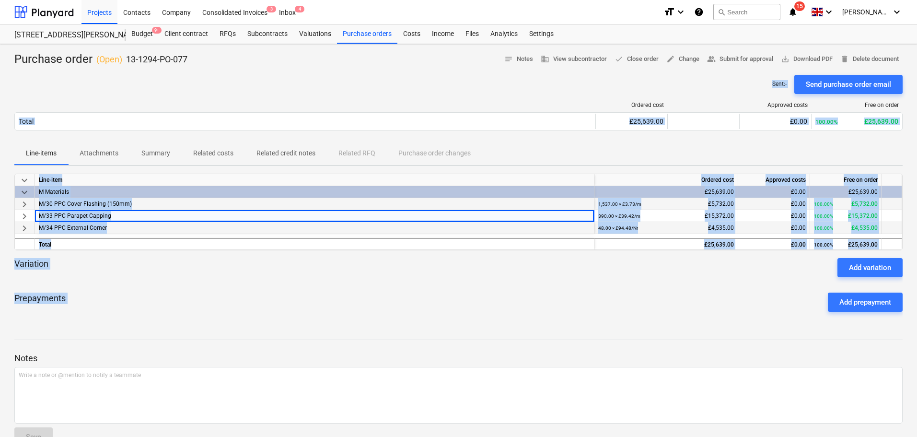
click at [222, 54] on div "Purchase order ( Open ) 13-1294-PO-077 notes Notes business View subcontractor …" at bounding box center [458, 59] width 888 height 15
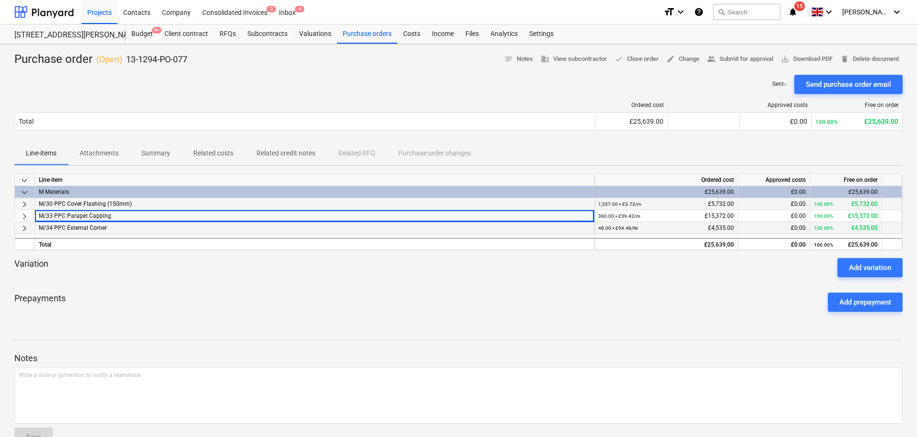
click at [222, 54] on div "Purchase order ( Open ) 13-1294-PO-077 notes Notes business View subcontractor …" at bounding box center [458, 59] width 888 height 15
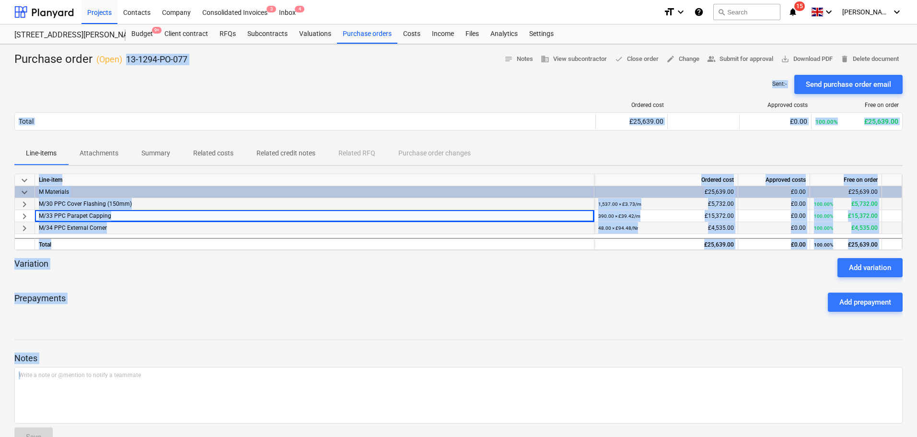
drag, startPoint x: 222, startPoint y: 54, endPoint x: 315, endPoint y: 365, distance: 325.2
click at [318, 394] on div "Purchase order ( Open ) 13-1294-PO-077 notes Notes business View subcontractor …" at bounding box center [458, 253] width 917 height 418
click at [309, 336] on div "Notes Write a note or @mention to notify a teammate ﻿ Save" at bounding box center [458, 390] width 888 height 127
drag, startPoint x: 346, startPoint y: 72, endPoint x: 439, endPoint y: 356, distance: 299.0
click at [438, 355] on div "Purchase order ( Open ) 13-1294-PO-077 notes Notes business View subcontractor …" at bounding box center [458, 253] width 917 height 418
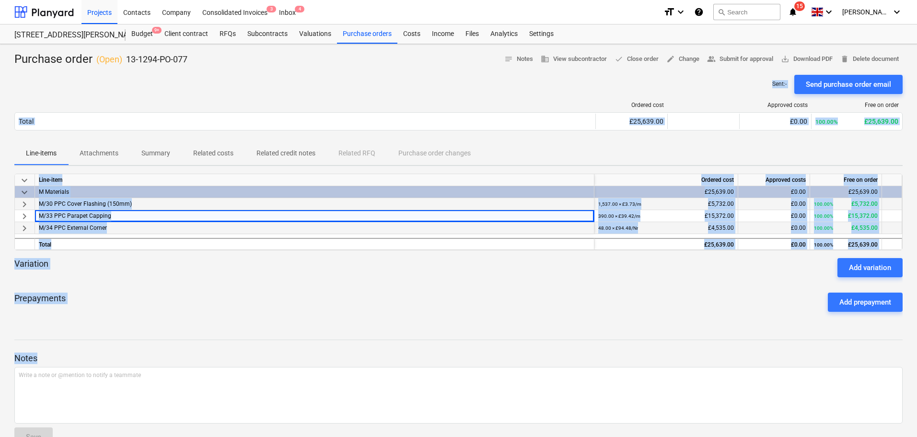
click at [412, 317] on div "Prepayments Add prepayment" at bounding box center [458, 302] width 888 height 35
